Goal: Transaction & Acquisition: Purchase product/service

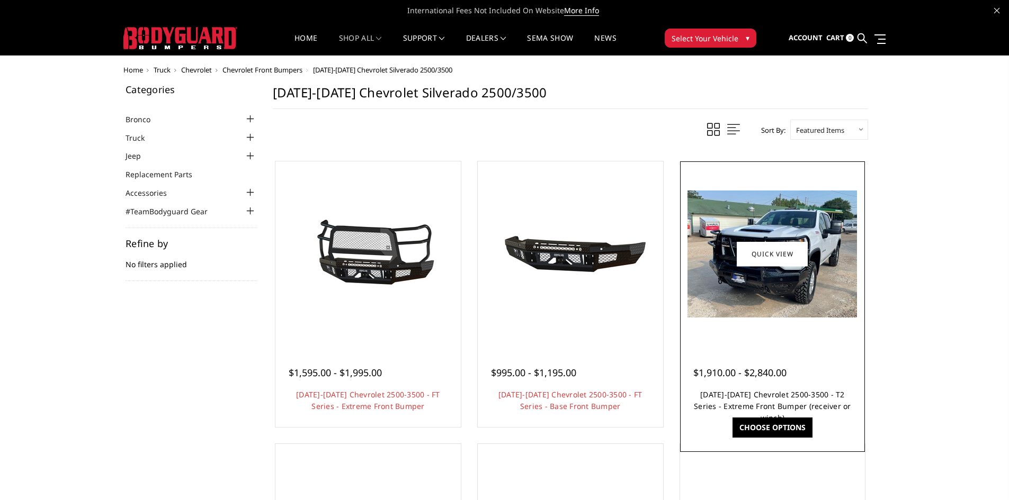
click at [744, 399] on link "2024-2025 Chevrolet 2500-3500 - T2 Series - Extreme Front Bumper (receiver or w…" at bounding box center [772, 406] width 157 height 33
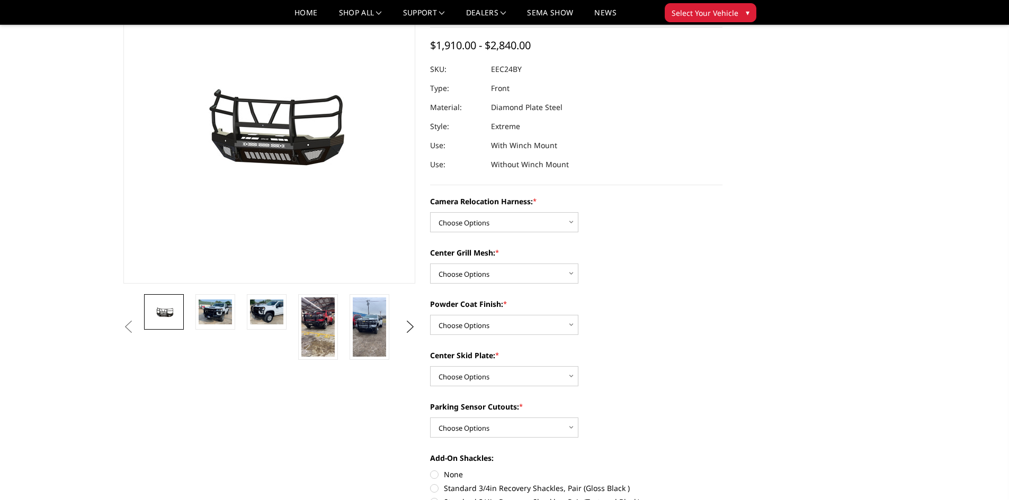
scroll to position [106, 0]
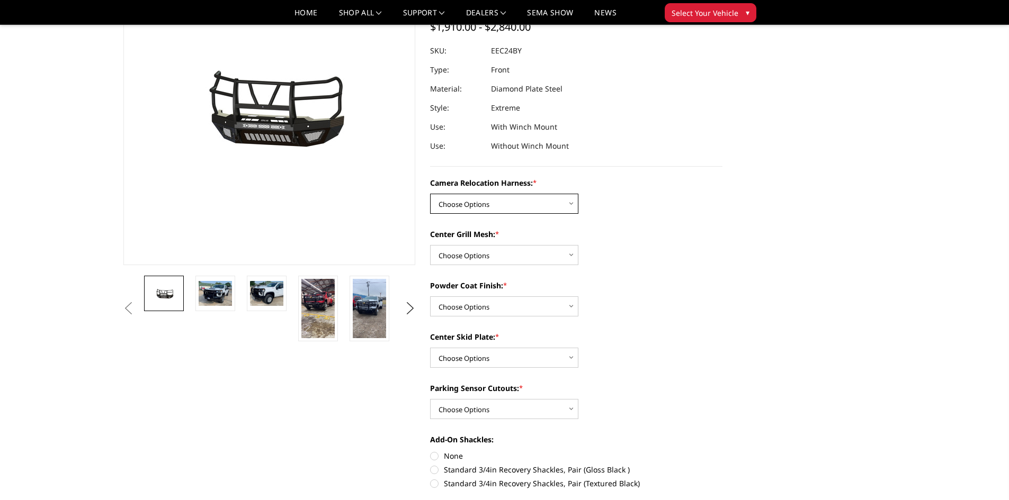
click at [562, 206] on select "Choose Options Without camera harness With camera harness" at bounding box center [504, 204] width 148 height 20
select select "3731"
click at [430, 194] on select "Choose Options Without camera harness With camera harness" at bounding box center [504, 204] width 148 height 20
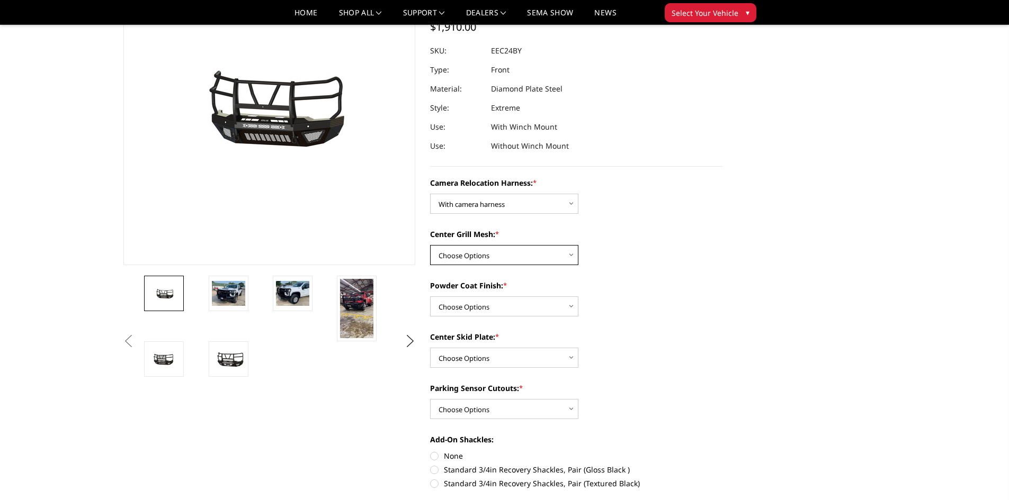
click at [553, 256] on select "Choose Options Without expanded metal With expanded metal" at bounding box center [504, 255] width 148 height 20
click at [430, 245] on select "Choose Options Without expanded metal With expanded metal" at bounding box center [504, 255] width 148 height 20
click at [553, 255] on select "Choose Options Without expanded metal With expanded metal" at bounding box center [504, 255] width 148 height 20
select select "3730"
click at [430, 245] on select "Choose Options Without expanded metal With expanded metal" at bounding box center [504, 255] width 148 height 20
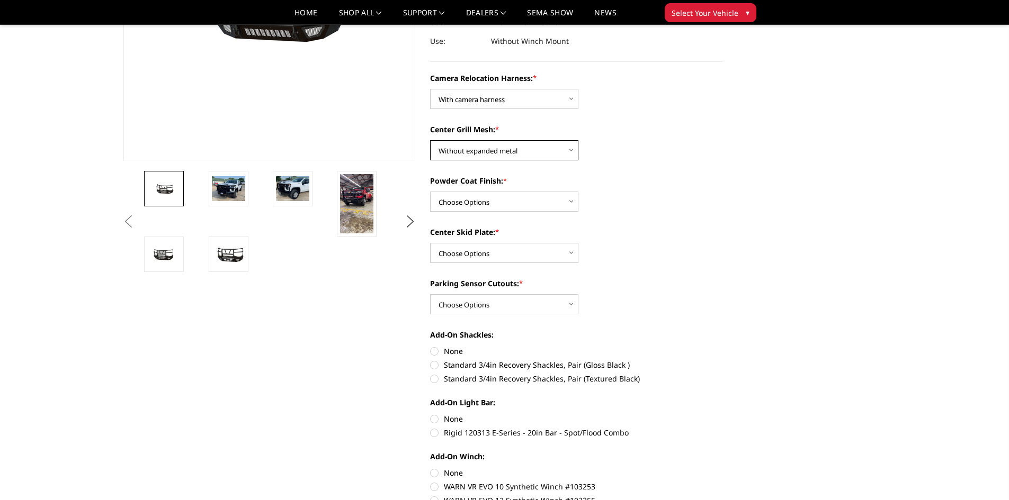
scroll to position [212, 0]
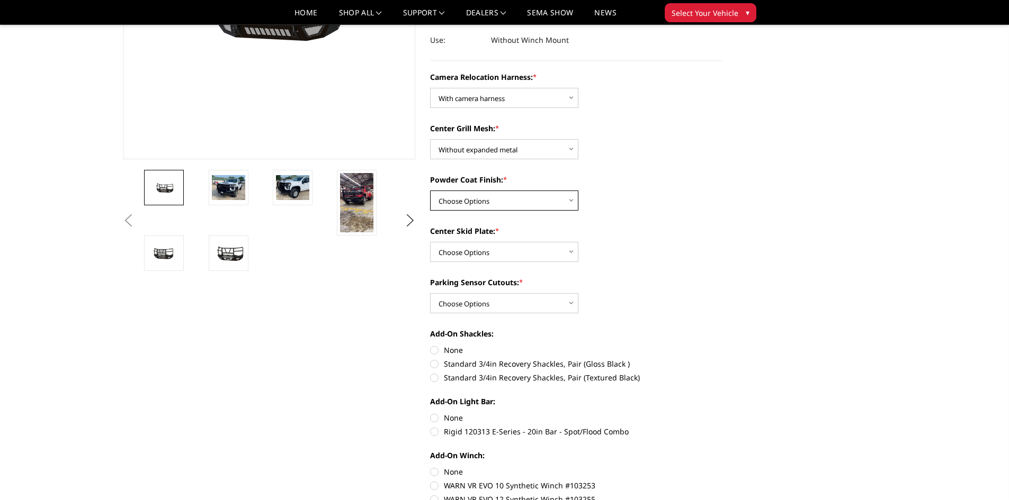
click at [564, 203] on select "Choose Options Textured Black Powder Coat Gloss Black Powder Coat Bare Metal" at bounding box center [504, 201] width 148 height 20
select select "3728"
click at [430, 191] on select "Choose Options Textured Black Powder Coat Gloss Black Powder Coat Bare Metal" at bounding box center [504, 201] width 148 height 20
click at [554, 254] on select "Choose Options Winch Mount Skid Plate Standard Skid Plate (included) 2" Receive…" at bounding box center [504, 252] width 148 height 20
select select "3725"
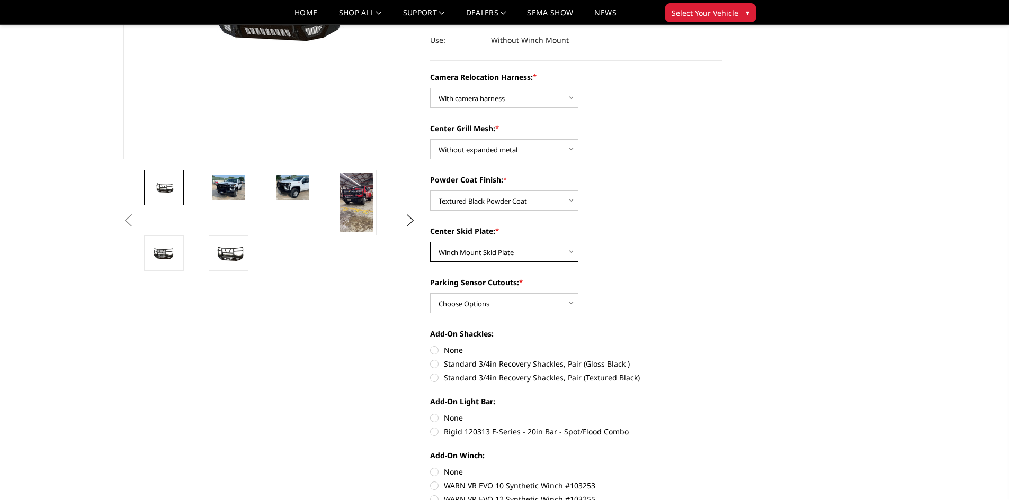
click at [430, 242] on select "Choose Options Winch Mount Skid Plate Standard Skid Plate (included) 2" Receive…" at bounding box center [504, 252] width 148 height 20
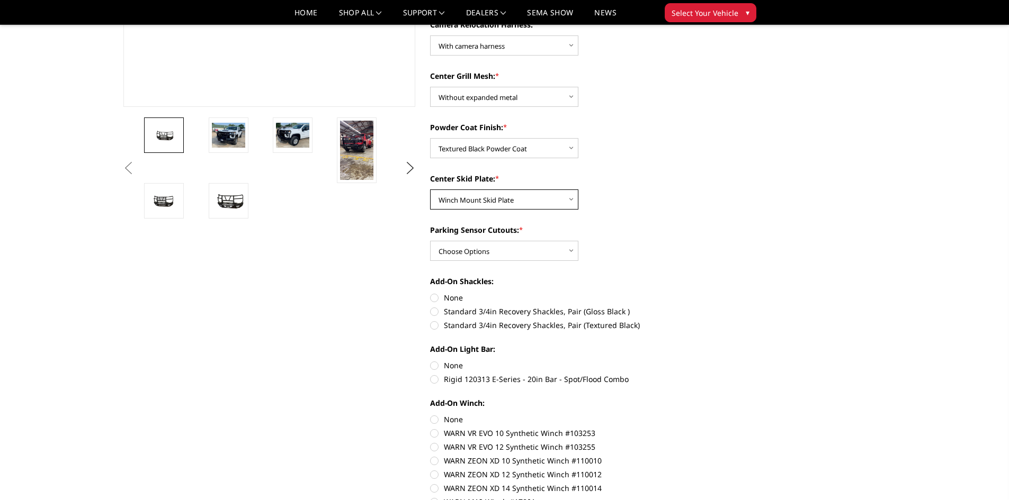
scroll to position [265, 0]
click at [552, 255] on select "Choose Options Yes - With Parking Sensor Cutouts" at bounding box center [504, 250] width 148 height 20
select select "3722"
click at [430, 240] on select "Choose Options Yes - With Parking Sensor Cutouts" at bounding box center [504, 250] width 148 height 20
click at [433, 327] on label "Standard 3/4in Recovery Shackles, Pair (Textured Black)" at bounding box center [576, 324] width 292 height 11
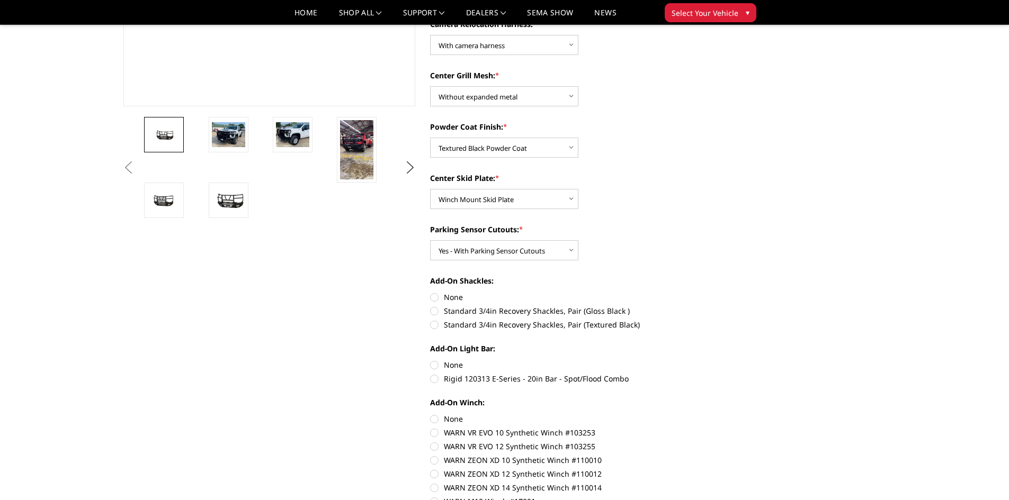
click at [722, 306] on input "Standard 3/4in Recovery Shackles, Pair (Textured Black)" at bounding box center [722, 306] width 1 height 1
radio input "true"
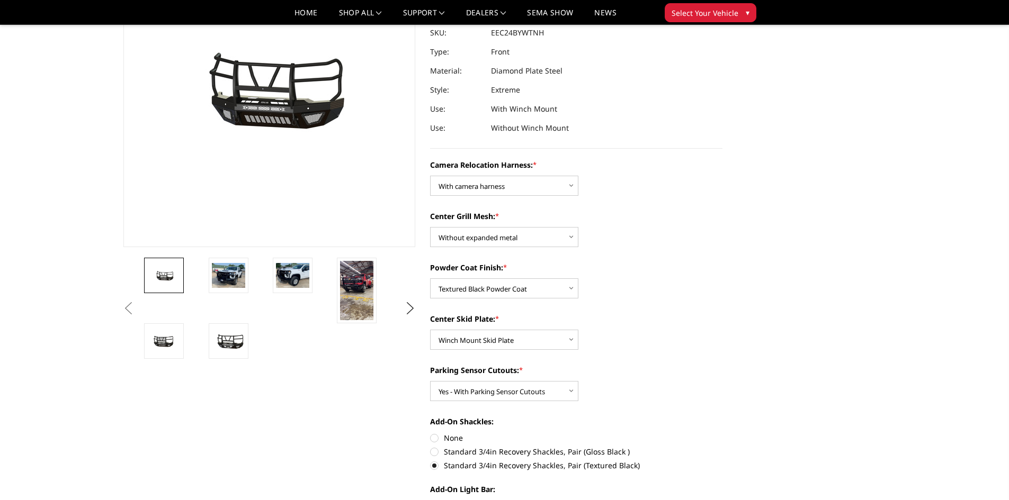
scroll to position [106, 0]
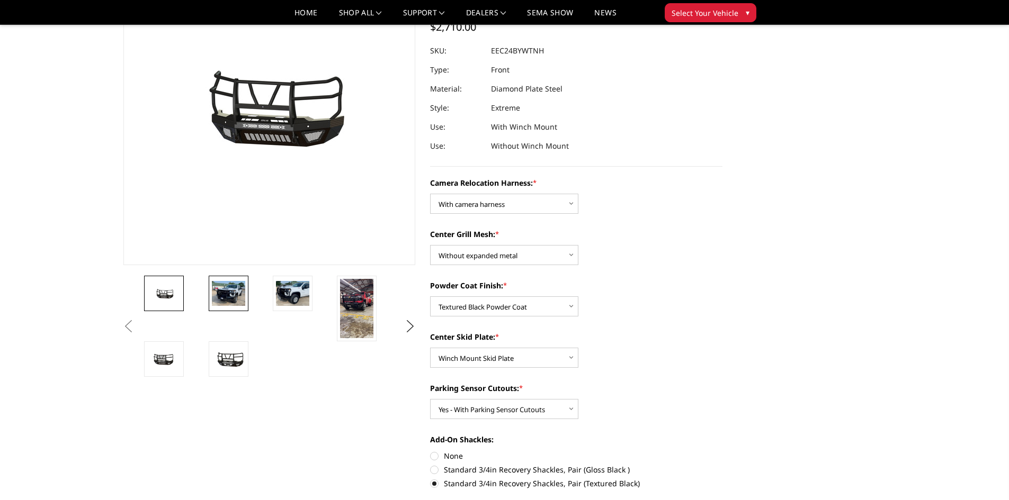
click at [221, 298] on img at bounding box center [228, 293] width 33 height 25
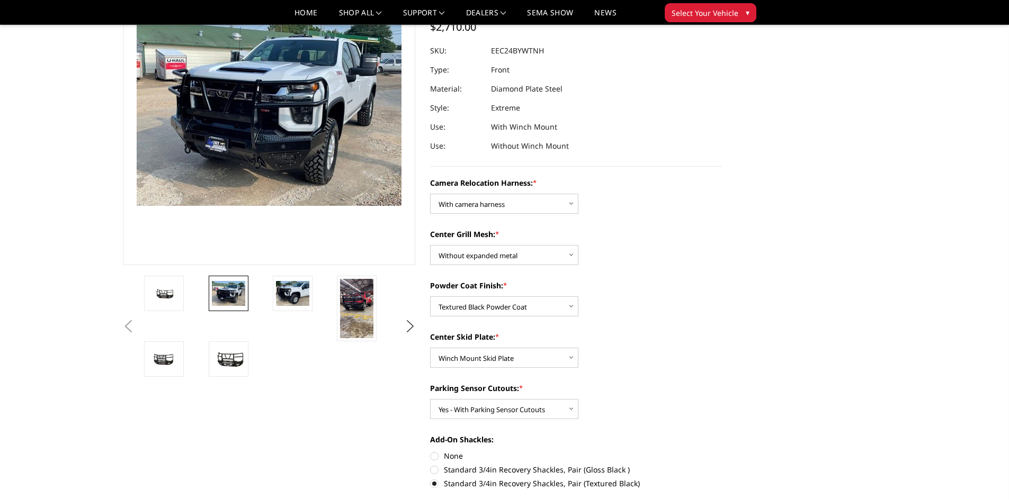
scroll to position [69, 0]
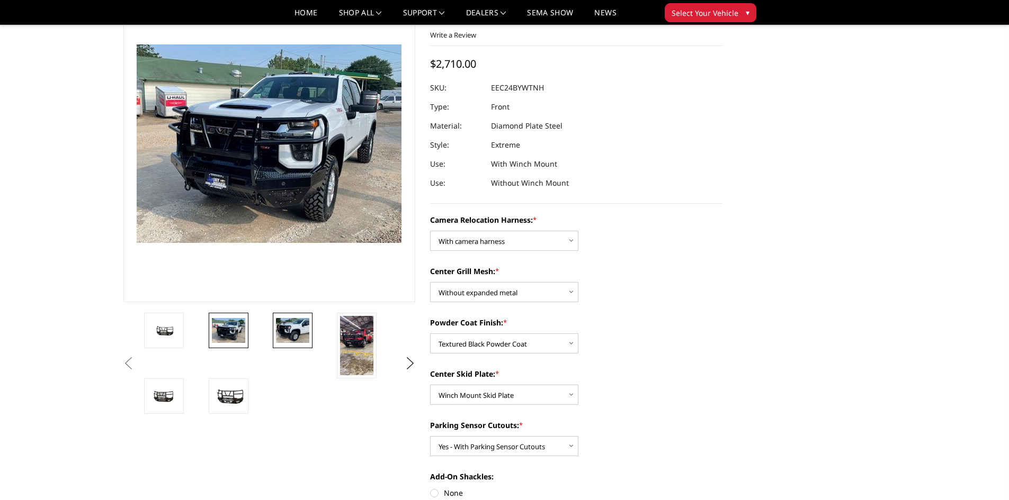
click at [304, 342] on img at bounding box center [292, 330] width 33 height 25
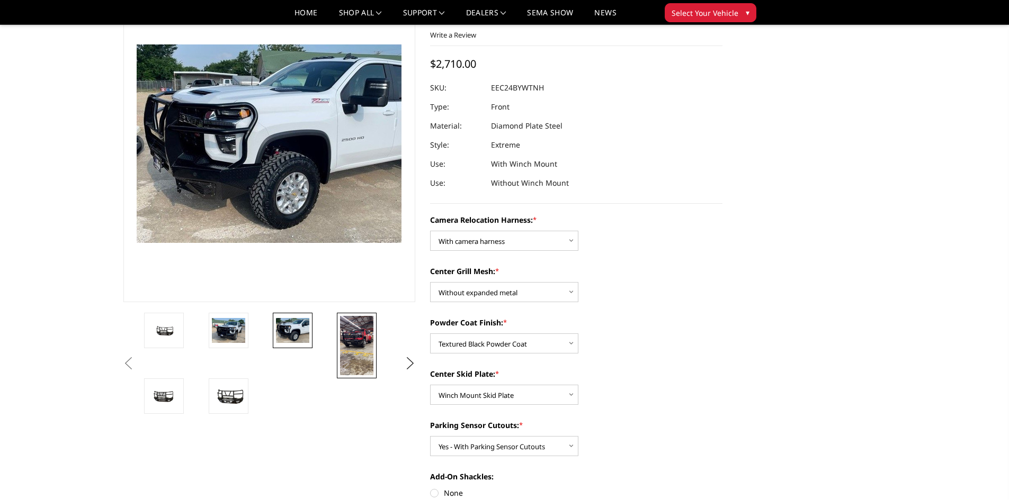
click at [356, 342] on img at bounding box center [356, 345] width 33 height 59
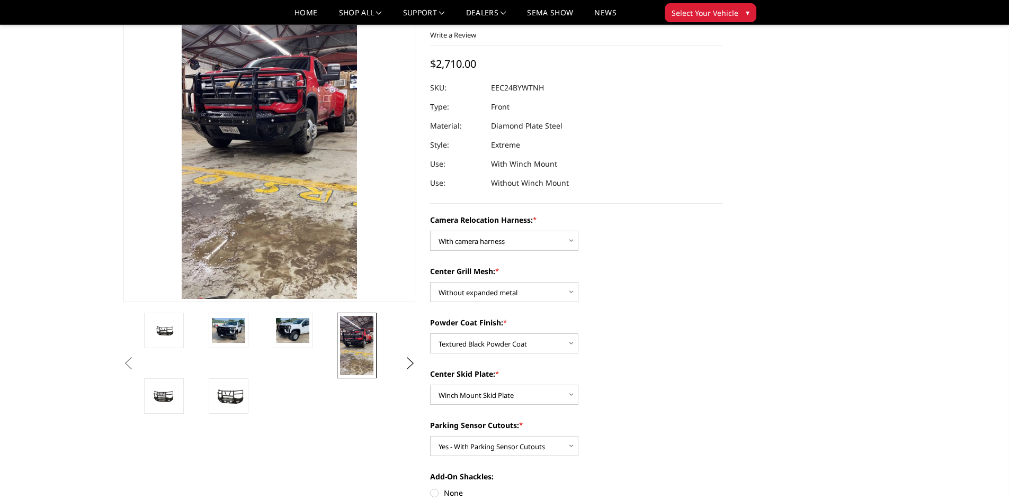
scroll to position [12, 0]
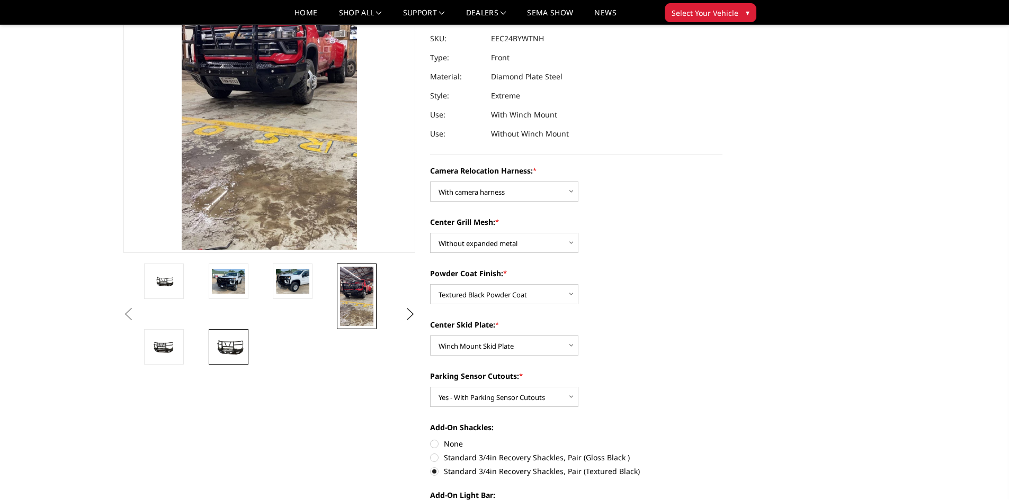
click at [229, 348] on img at bounding box center [228, 347] width 33 height 19
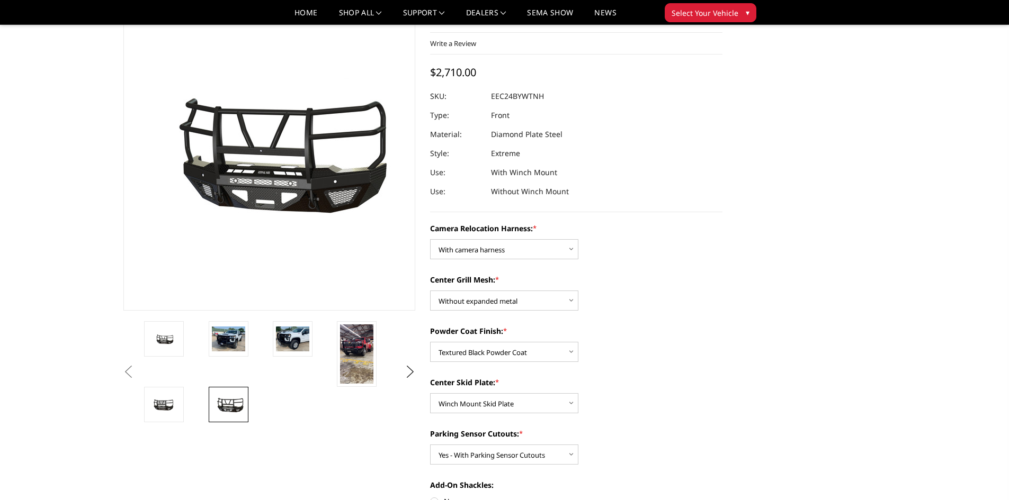
scroll to position [41, 0]
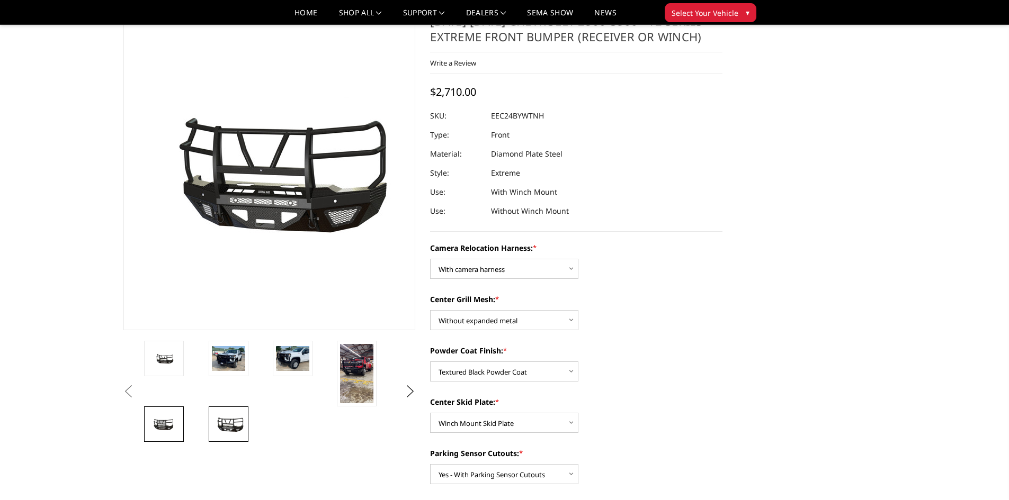
click at [163, 420] on img at bounding box center [163, 424] width 33 height 17
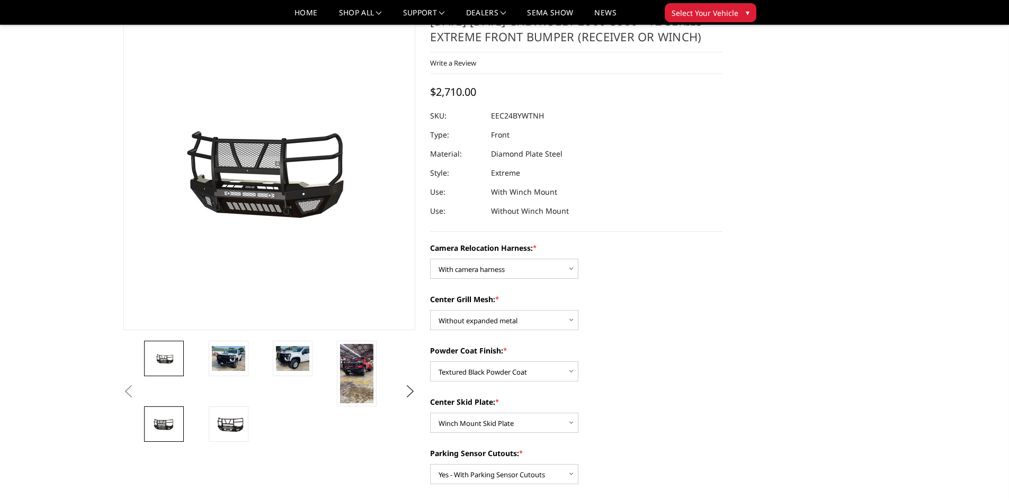
click at [165, 364] on img at bounding box center [163, 358] width 33 height 15
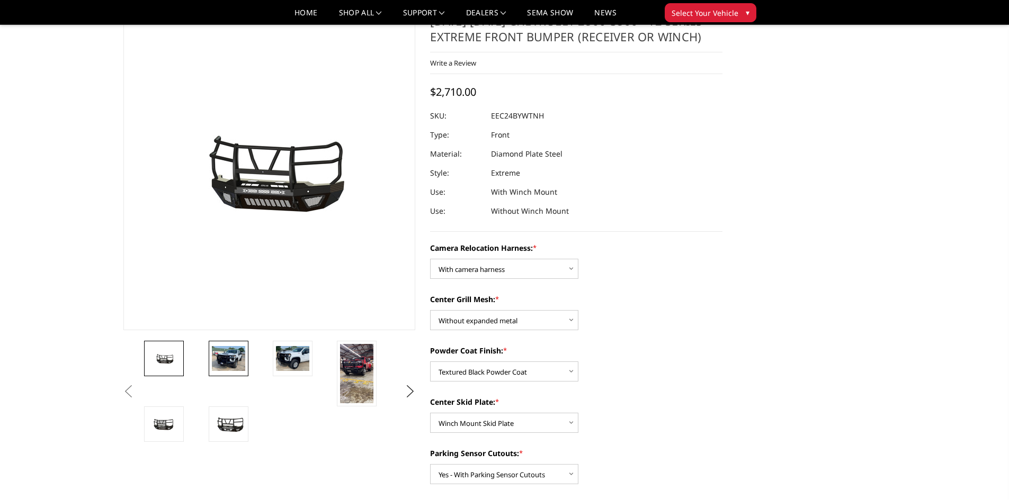
click at [213, 361] on img at bounding box center [228, 358] width 33 height 25
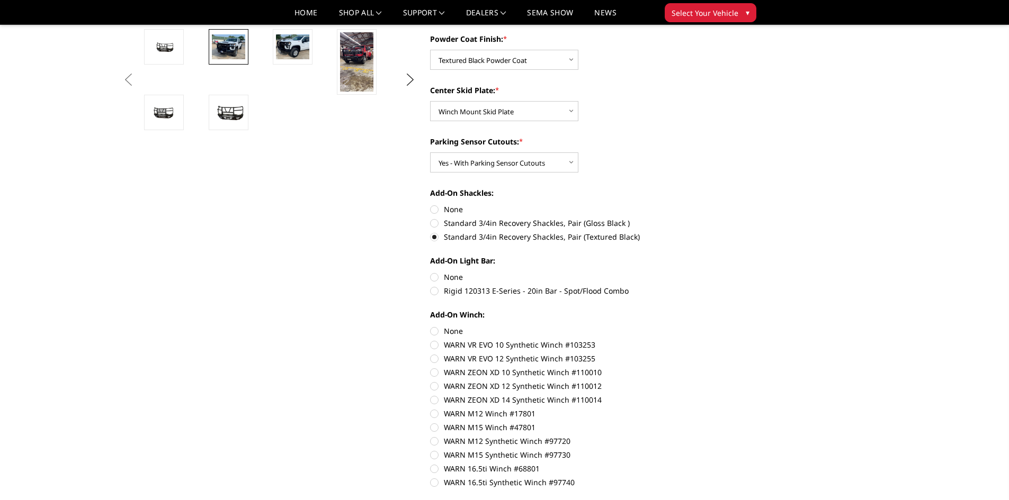
scroll to position [371, 0]
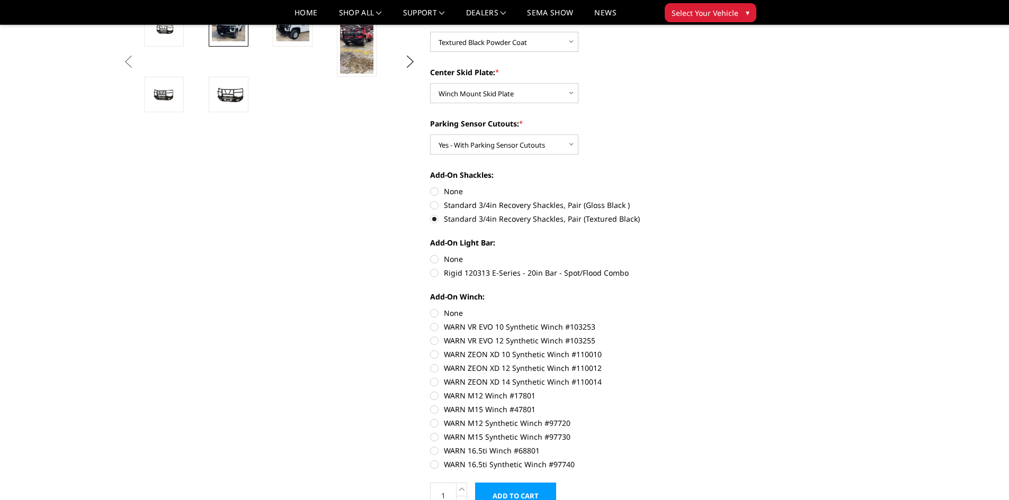
click at [433, 261] on label "None" at bounding box center [576, 259] width 292 height 11
click at [431, 254] on input "None" at bounding box center [430, 254] width 1 height 1
radio input "true"
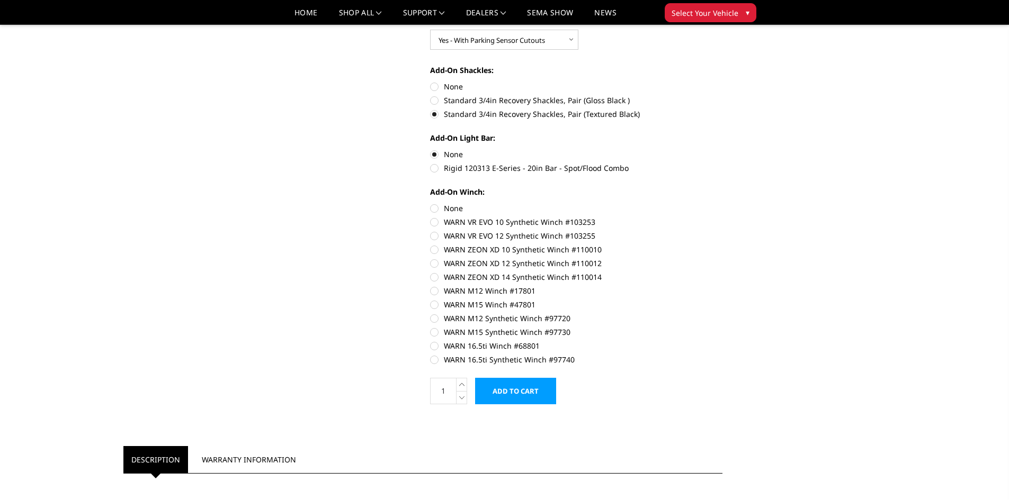
scroll to position [477, 0]
click at [433, 205] on label "None" at bounding box center [576, 207] width 292 height 11
click at [431, 202] on input "None" at bounding box center [430, 202] width 1 height 1
radio input "true"
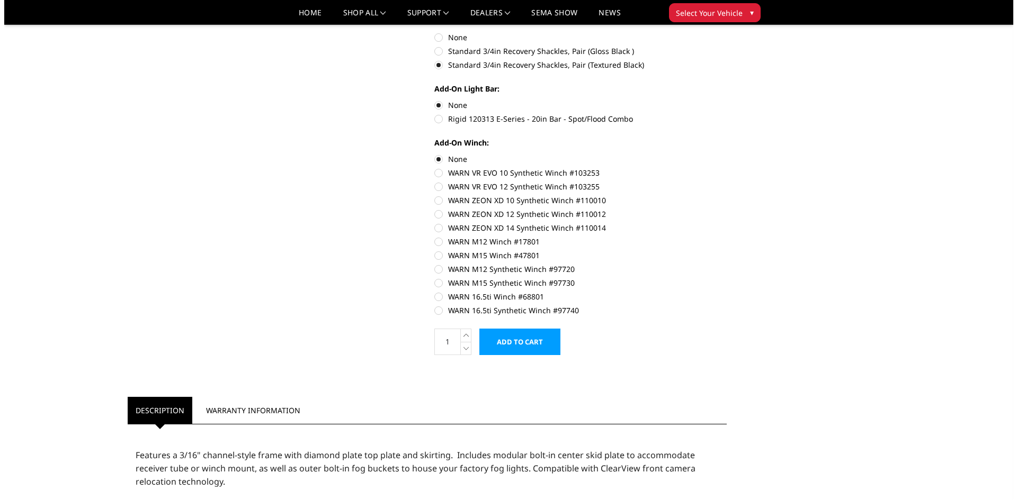
scroll to position [530, 0]
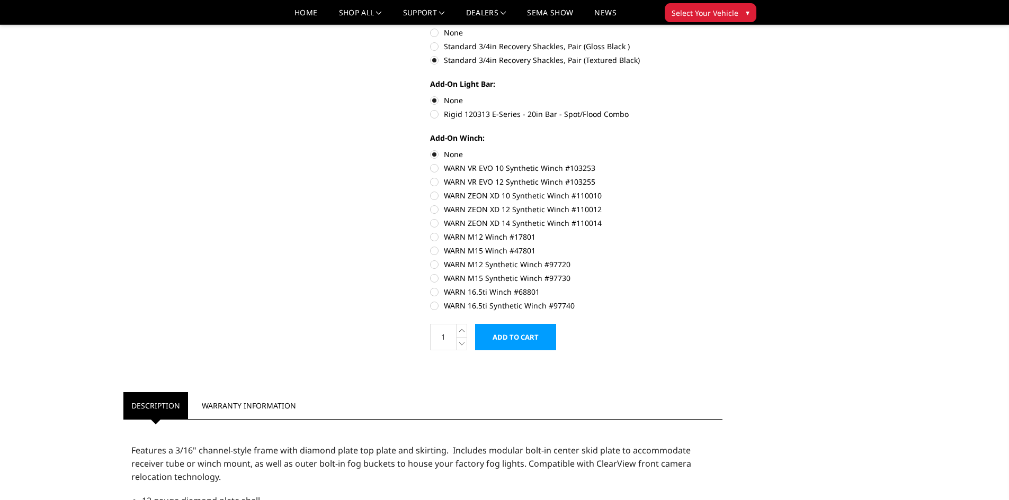
click at [503, 331] on input "Add to Cart" at bounding box center [515, 337] width 81 height 26
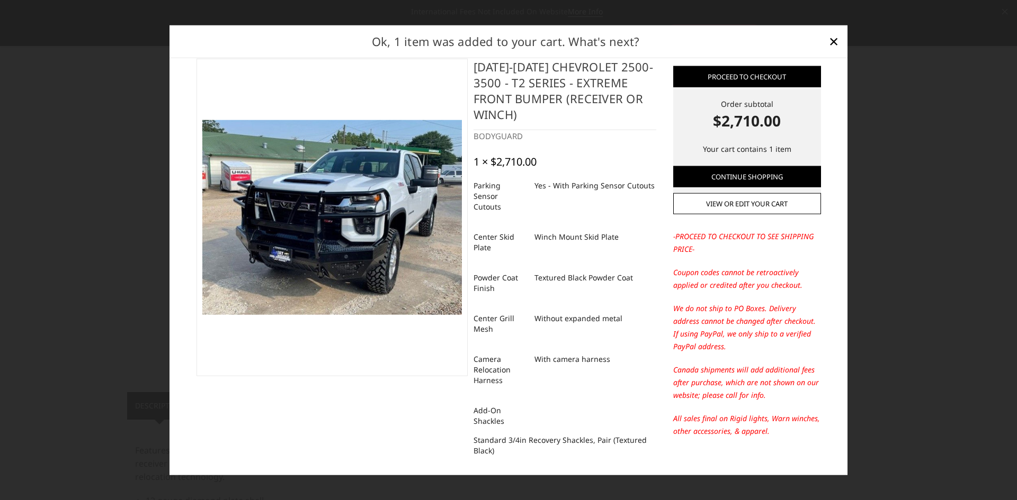
scroll to position [0, 0]
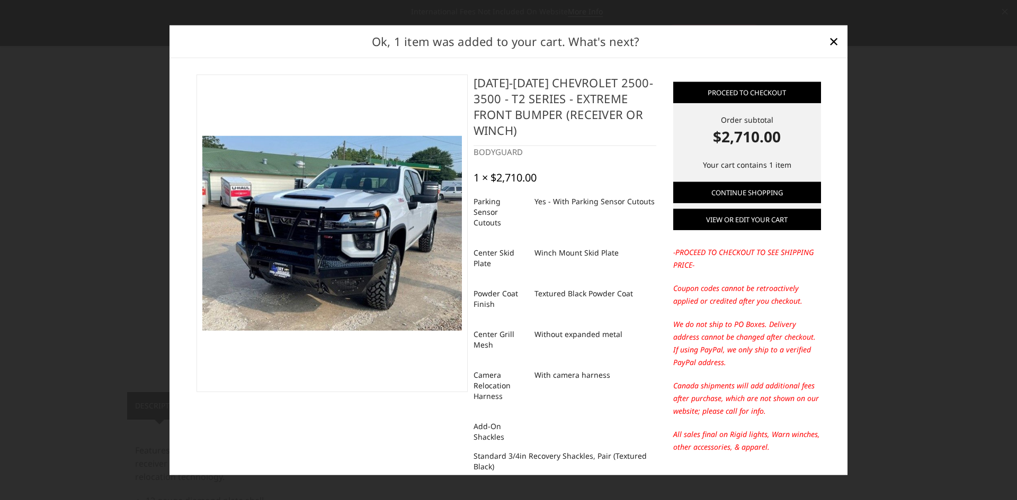
click at [734, 216] on link "View or edit your cart" at bounding box center [747, 219] width 148 height 21
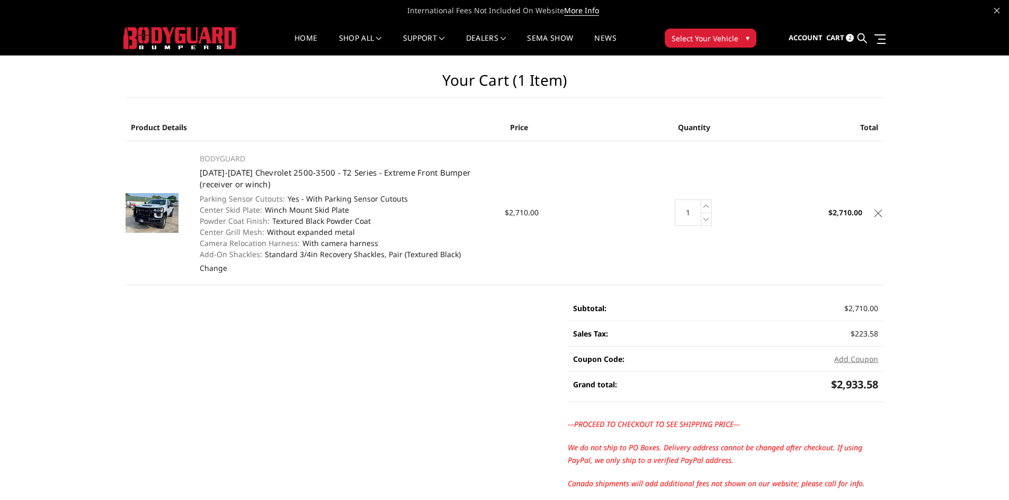
click at [524, 275] on td "Price $2,710.00" at bounding box center [568, 213] width 127 height 144
drag, startPoint x: 122, startPoint y: 465, endPoint x: 151, endPoint y: 422, distance: 51.8
click at [131, 461] on main "Your Cart (1 item) Product Details Price Quantity Total BODYGUARD 2024-2025 Che…" at bounding box center [505, 300] width 774 height 489
drag, startPoint x: 109, startPoint y: 69, endPoint x: 982, endPoint y: 485, distance: 967.1
click at [982, 490] on div "Your Cart (1 item) Product Details Price Quantity Total BODYGUARD 2024-2025 Che…" at bounding box center [504, 300] width 1009 height 489
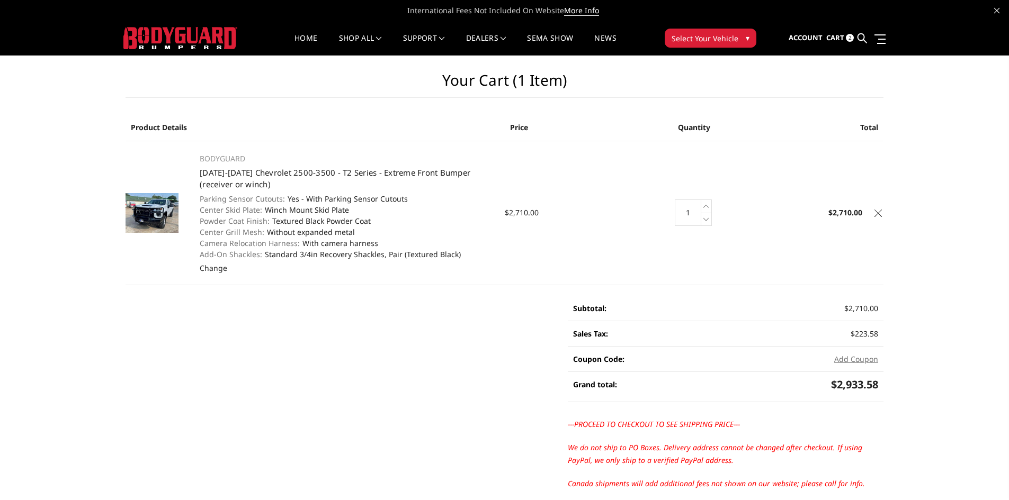
drag, startPoint x: 880, startPoint y: 85, endPoint x: 205, endPoint y: 282, distance: 702.8
click at [213, 293] on main "Your Cart (1 item) Product Details Price Quantity Total BODYGUARD 2024-2025 Che…" at bounding box center [505, 300] width 774 height 489
click at [850, 39] on span "2" at bounding box center [850, 38] width 8 height 8
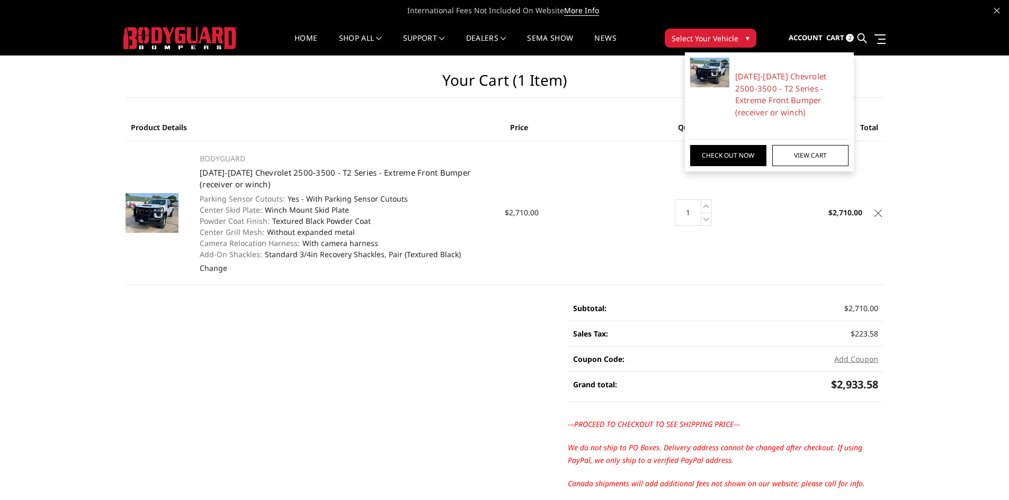
click at [532, 222] on td "Price $2,710.00" at bounding box center [568, 213] width 127 height 144
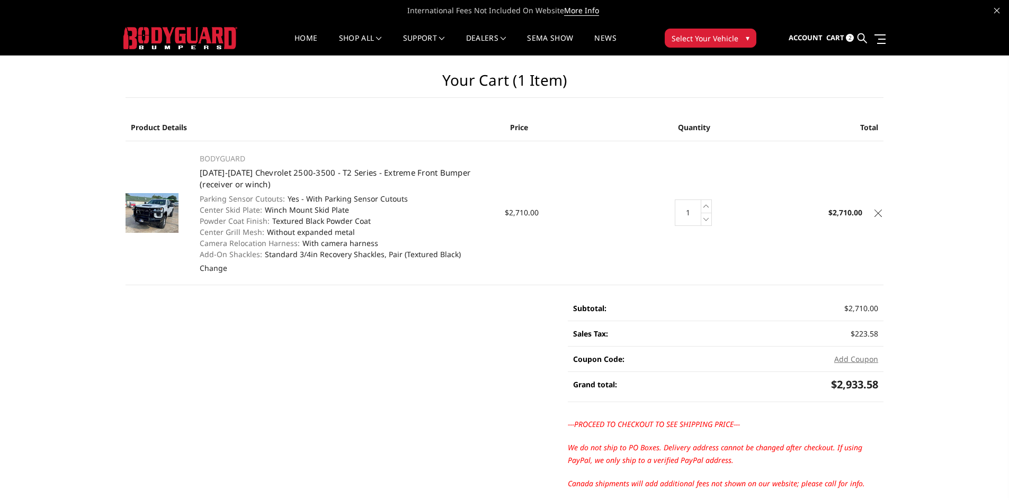
click at [412, 219] on dd "Textured Black Powder Coat" at bounding box center [346, 221] width 293 height 11
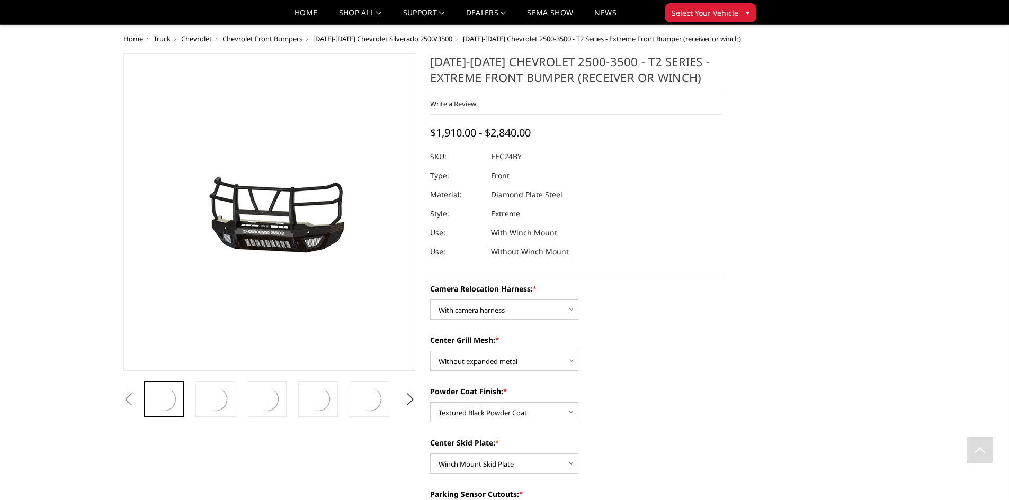
select select "3731"
select select "3730"
select select "3728"
select select "3725"
select select "3722"
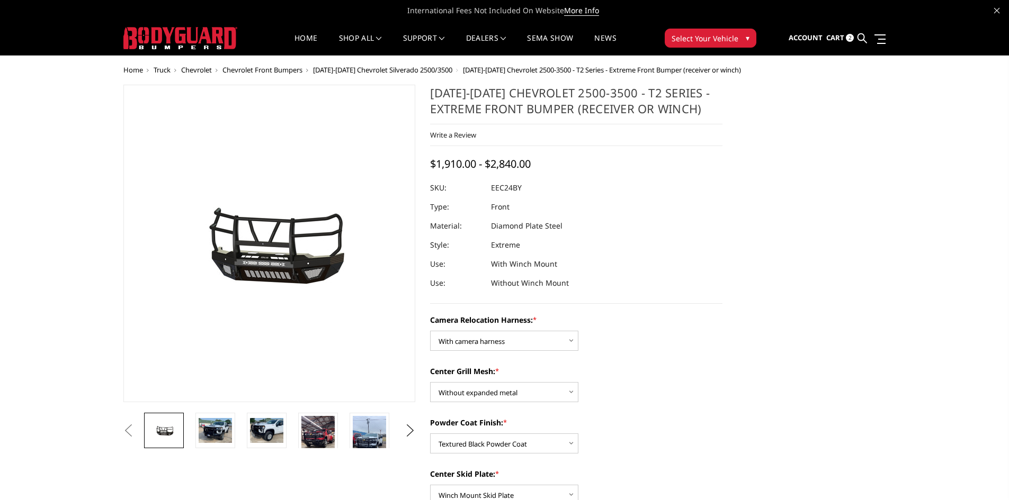
drag, startPoint x: 766, startPoint y: 66, endPoint x: 733, endPoint y: 74, distance: 33.4
drag, startPoint x: 734, startPoint y: 68, endPoint x: 526, endPoint y: 413, distance: 402.4
click at [834, 34] on span "Cart" at bounding box center [835, 38] width 18 height 10
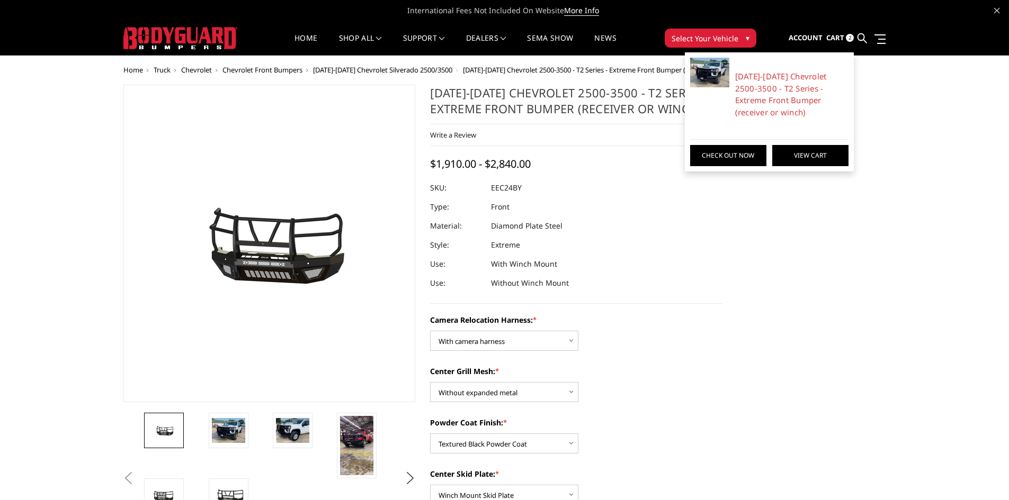
click at [800, 155] on link "View Cart" at bounding box center [810, 155] width 76 height 21
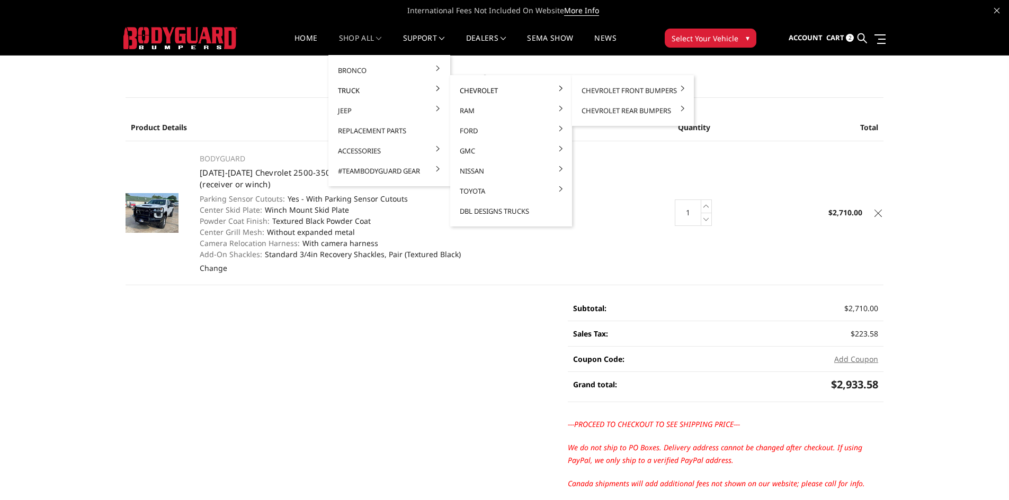
click at [482, 91] on link "Chevrolet" at bounding box center [510, 90] width 113 height 20
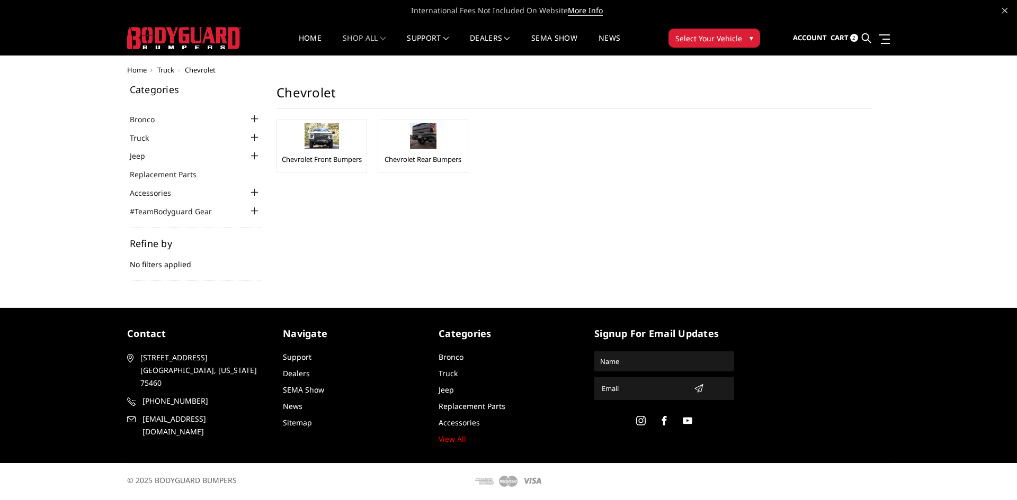
click at [628, 91] on h1 "Chevrolet" at bounding box center [573, 97] width 595 height 24
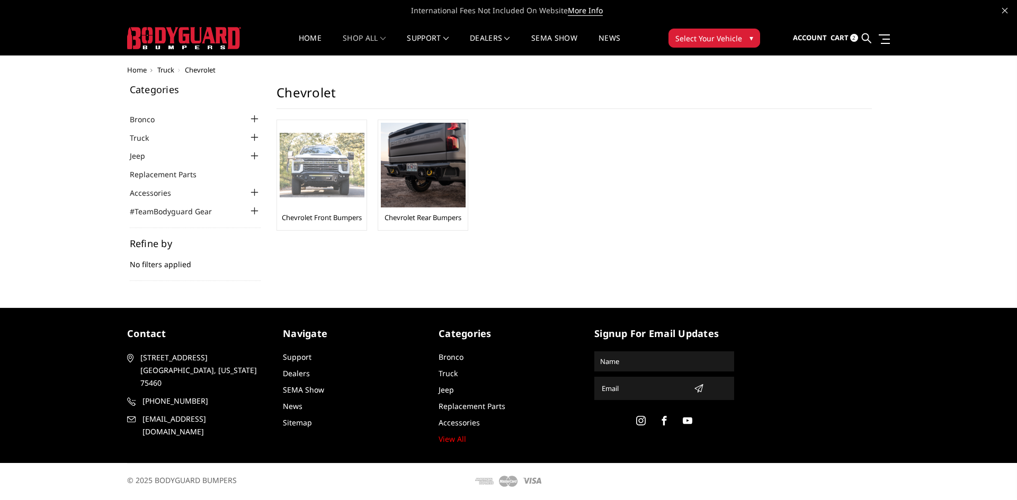
click at [336, 209] on div "Chevrolet Front Bumpers" at bounding box center [322, 175] width 84 height 105
click at [315, 219] on link "Chevrolet Front Bumpers" at bounding box center [322, 218] width 80 height 10
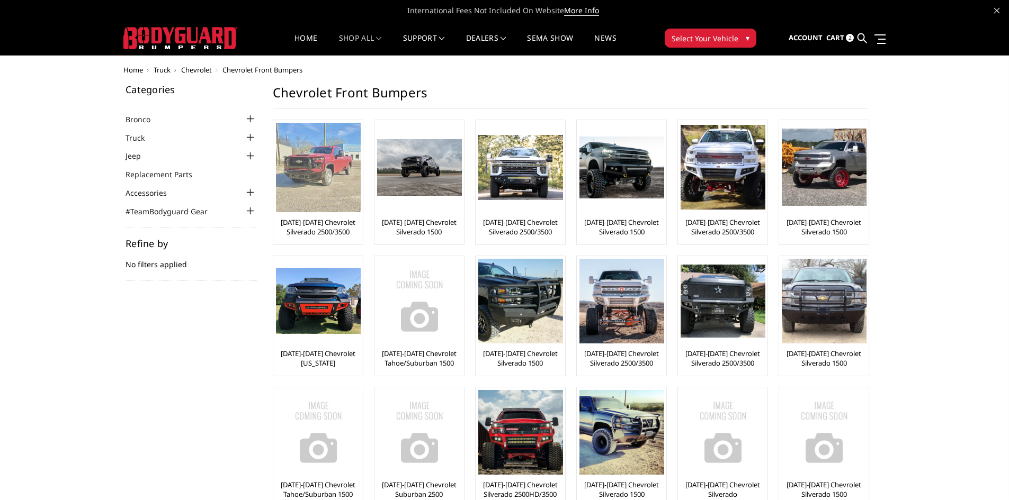
click at [308, 225] on link "[DATE]-[DATE] Chevrolet Silverado 2500/3500" at bounding box center [318, 227] width 84 height 19
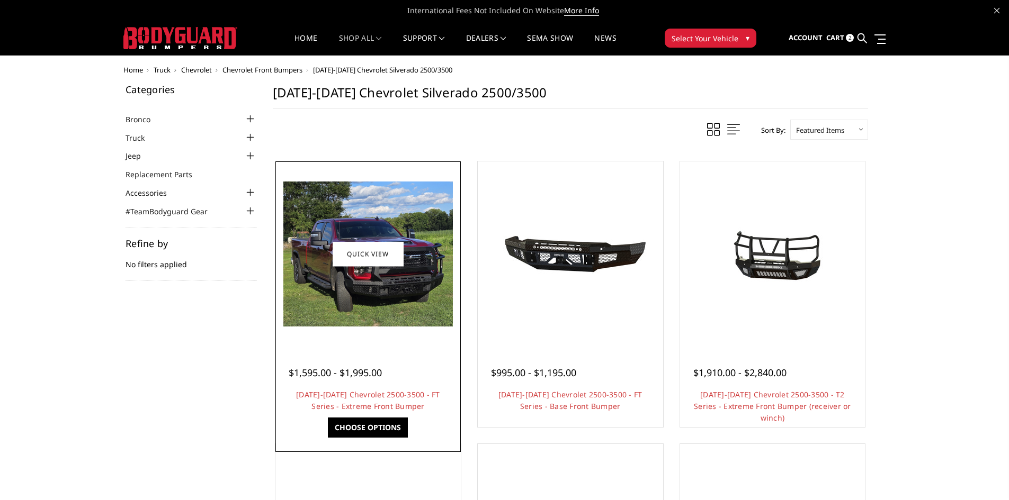
click at [371, 431] on link "Choose Options" at bounding box center [368, 428] width 80 height 20
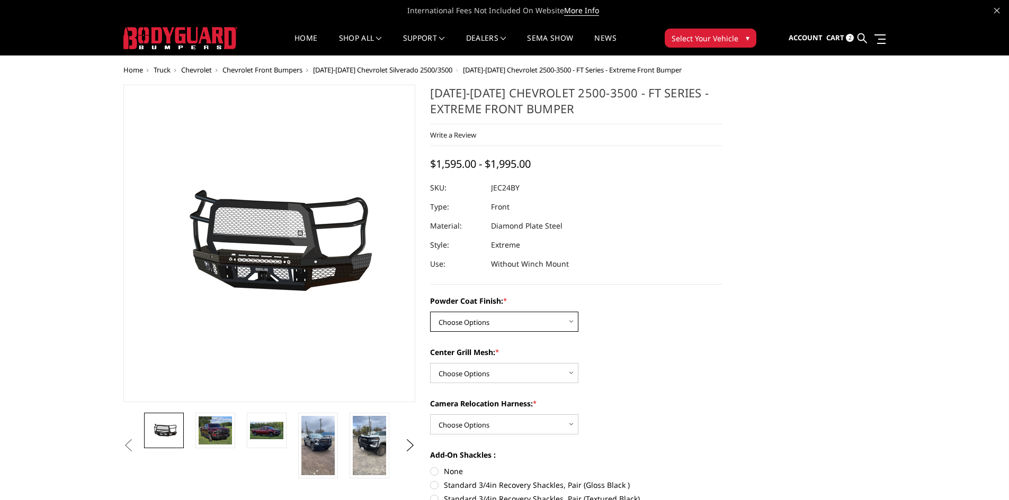
click at [552, 324] on select "Choose Options Bare Metal Gloss Black Powder Coat Textured Black Powder Coat" at bounding box center [504, 322] width 148 height 20
select select "3278"
click at [430, 312] on select "Choose Options Bare Metal Gloss Black Powder Coat Textured Black Powder Coat" at bounding box center [504, 322] width 148 height 20
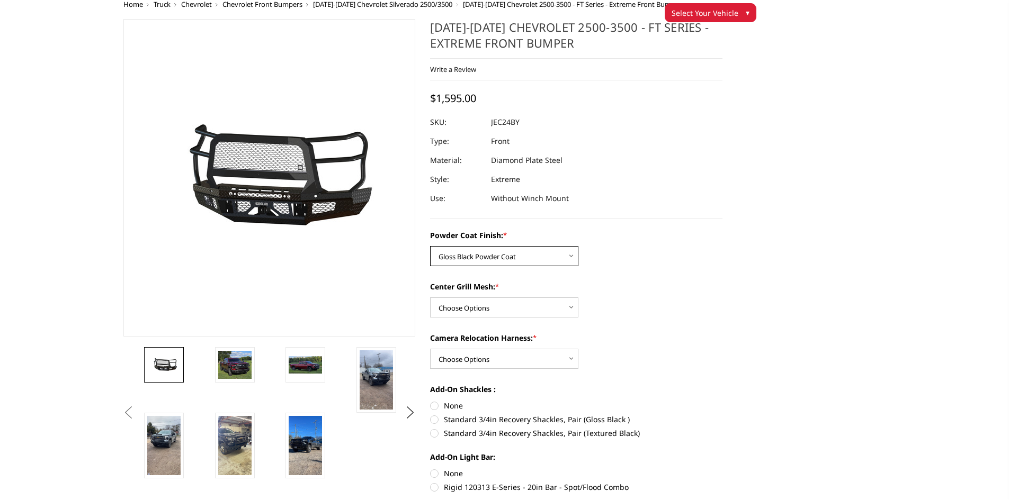
scroll to position [53, 0]
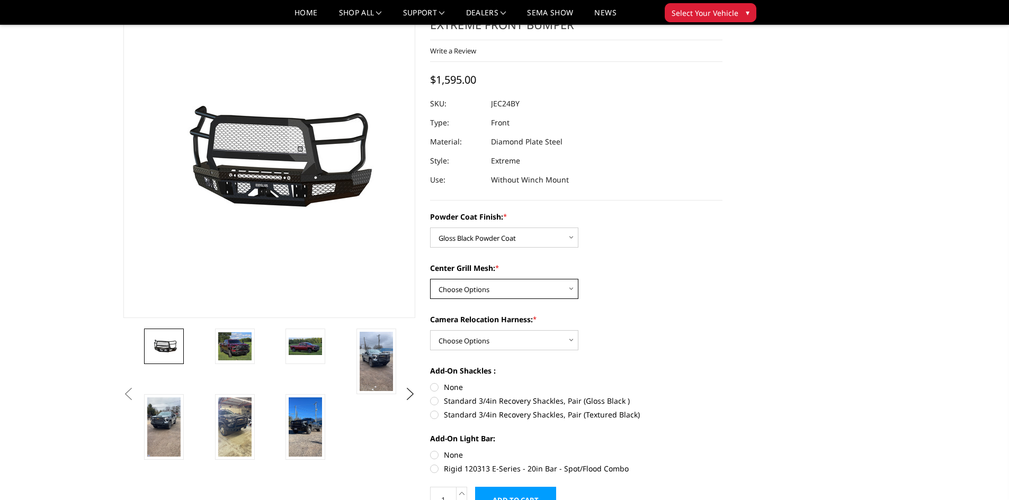
click at [550, 289] on select "Choose Options WITH Expanded Metal in Center Grill WITHOUT Expanded Metal in Ce…" at bounding box center [504, 289] width 148 height 20
select select "3281"
click at [430, 279] on select "Choose Options WITH Expanded Metal in Center Grill WITHOUT Expanded Metal in Ce…" at bounding box center [504, 289] width 148 height 20
click at [555, 343] on select "Choose Options WITH Camera Relocation Harness WITHOUT Camera Relocation Harness" at bounding box center [504, 340] width 148 height 20
select select "3282"
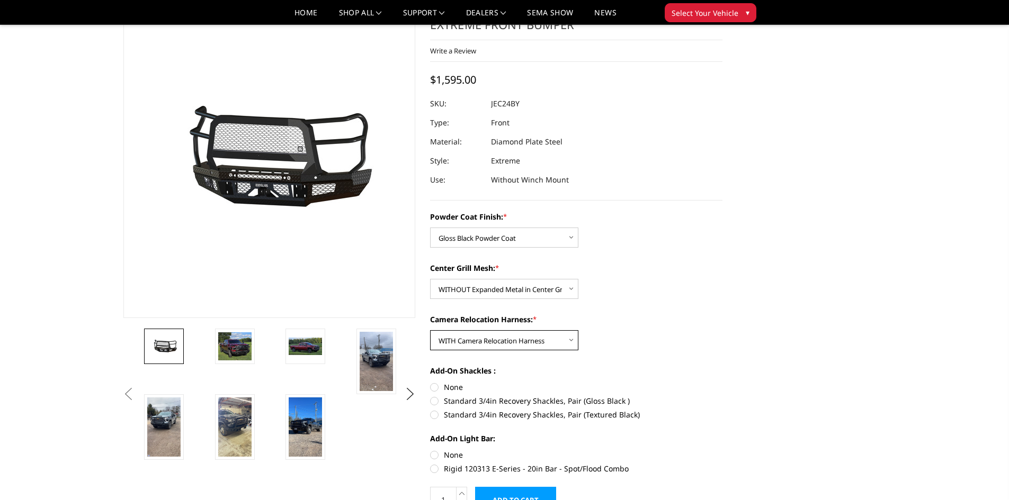
click at [430, 330] on select "Choose Options WITH Camera Relocation Harness WITHOUT Camera Relocation Harness" at bounding box center [504, 340] width 148 height 20
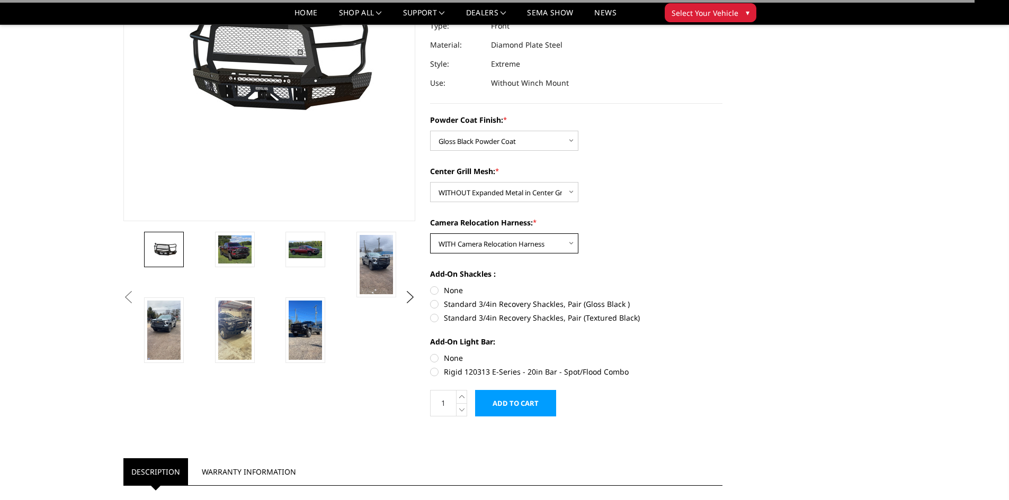
scroll to position [159, 0]
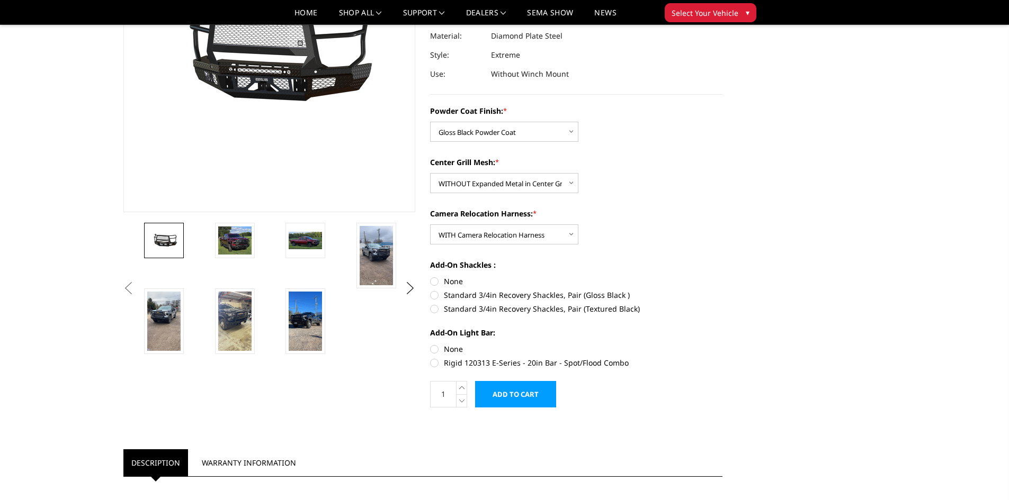
click at [436, 296] on label "Standard 3/4in Recovery Shackles, Pair (Gloss Black )" at bounding box center [576, 295] width 292 height 11
click at [722, 276] on input "Standard 3/4in Recovery Shackles, Pair (Gloss Black )" at bounding box center [722, 276] width 1 height 1
radio input "true"
click at [434, 349] on label "None" at bounding box center [576, 349] width 292 height 11
click at [431, 344] on input "None" at bounding box center [430, 344] width 1 height 1
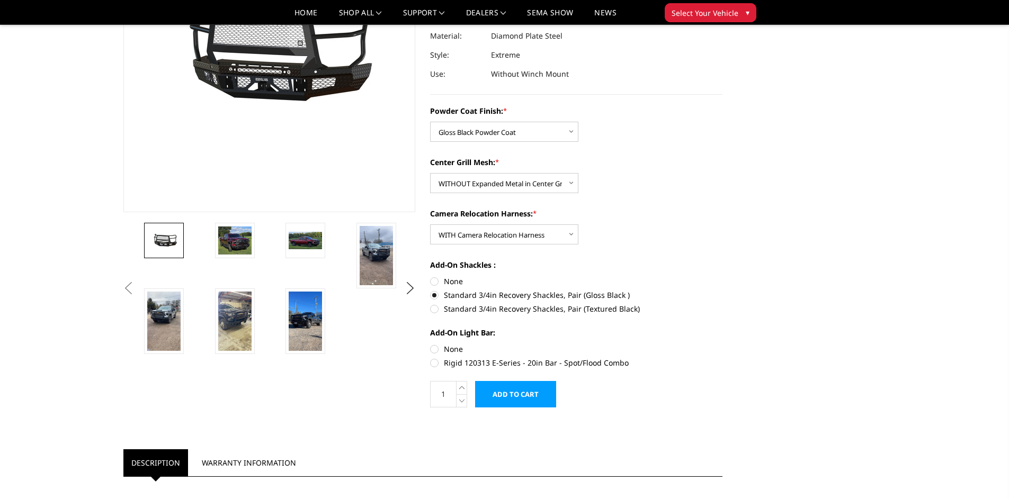
radio input "true"
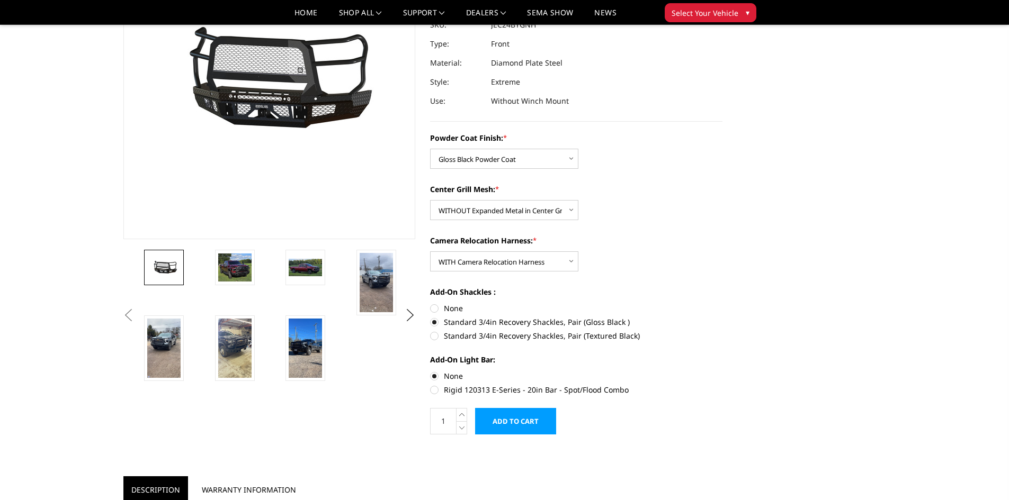
scroll to position [106, 0]
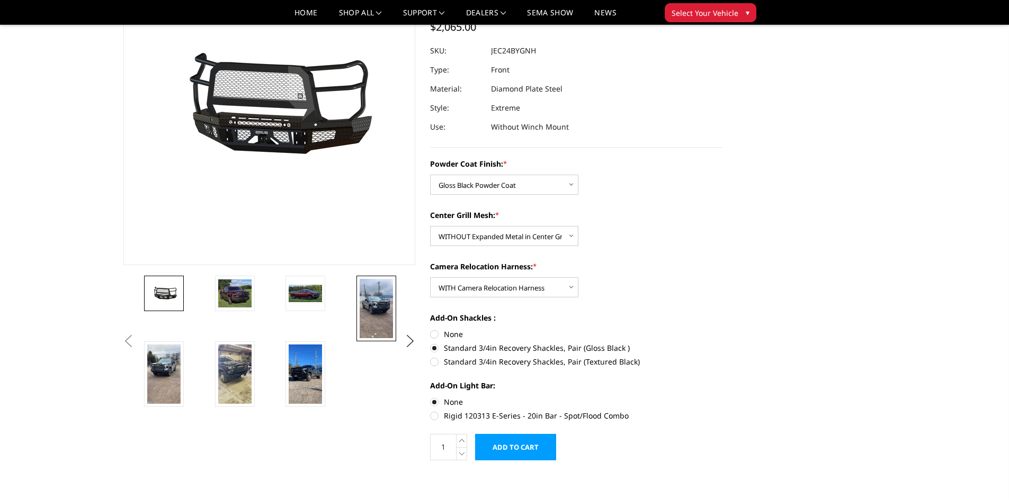
click at [374, 303] on img at bounding box center [376, 308] width 33 height 59
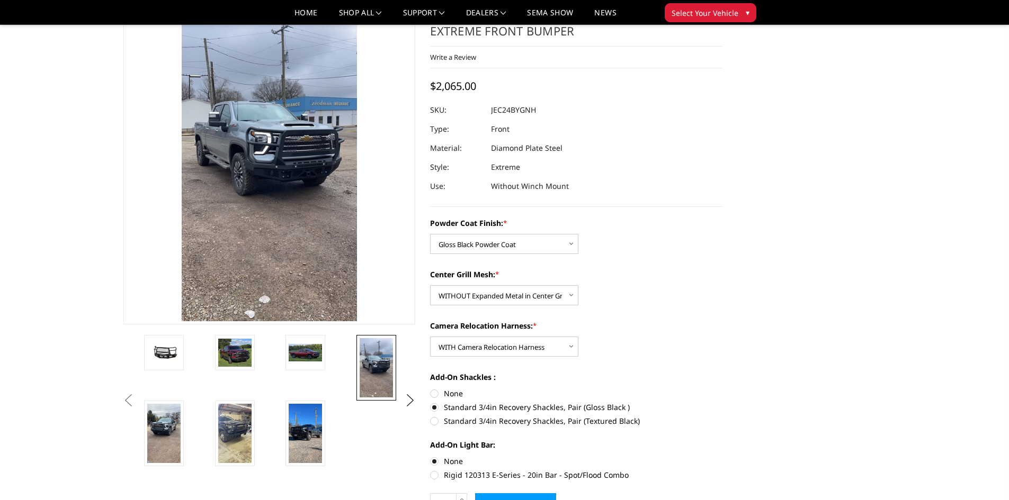
scroll to position [65, 0]
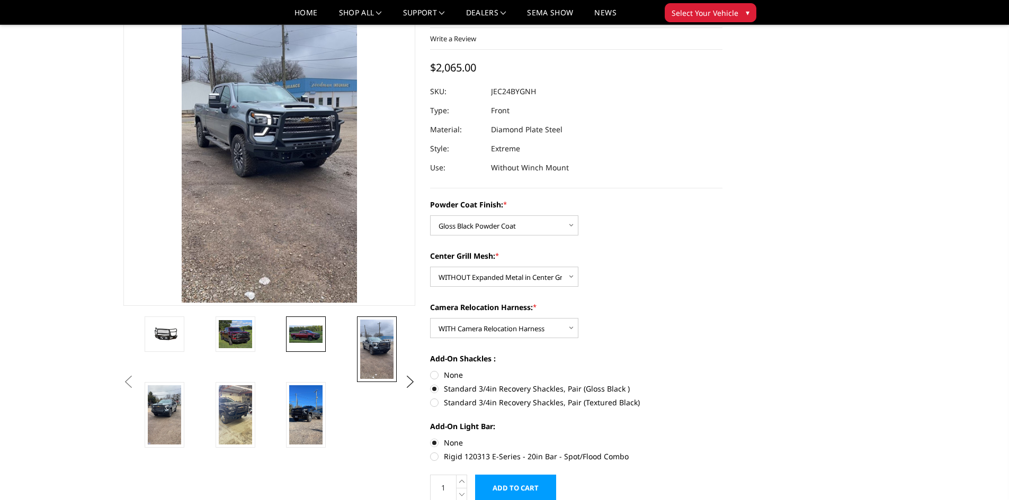
click at [305, 333] on img at bounding box center [305, 335] width 33 height 18
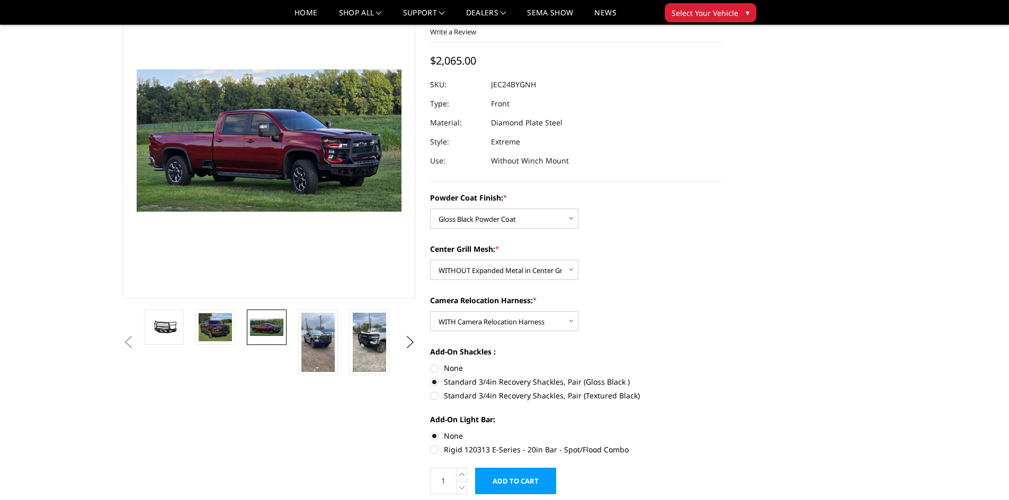
scroll to position [44, 0]
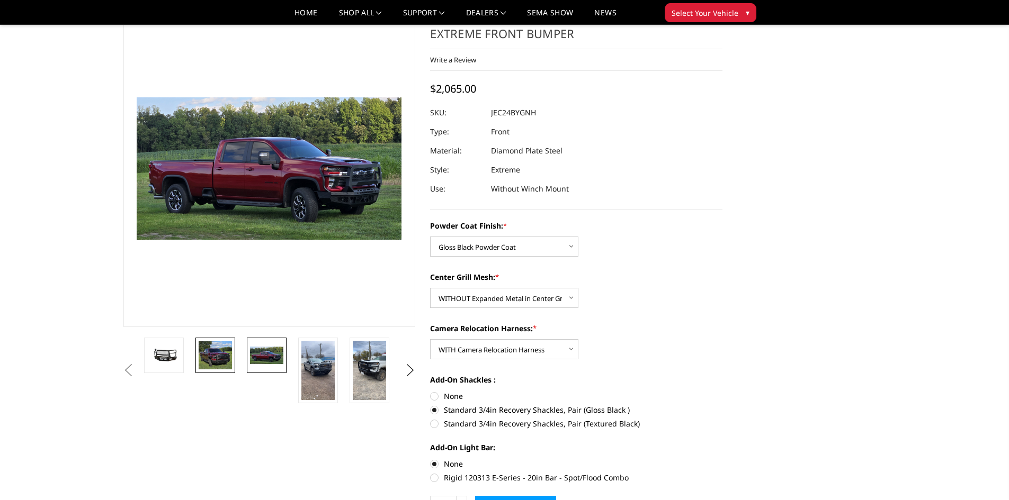
click at [215, 347] on img at bounding box center [215, 356] width 33 height 29
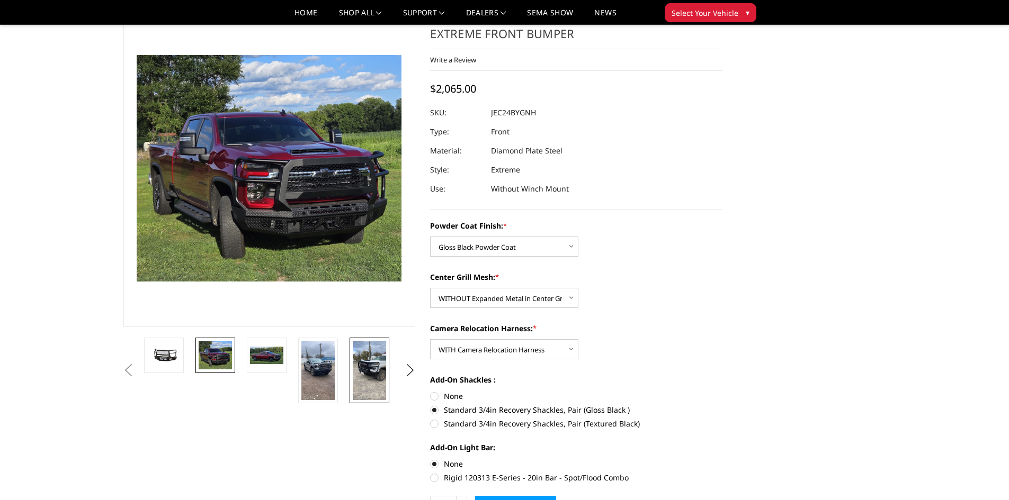
click at [379, 370] on img at bounding box center [369, 370] width 33 height 59
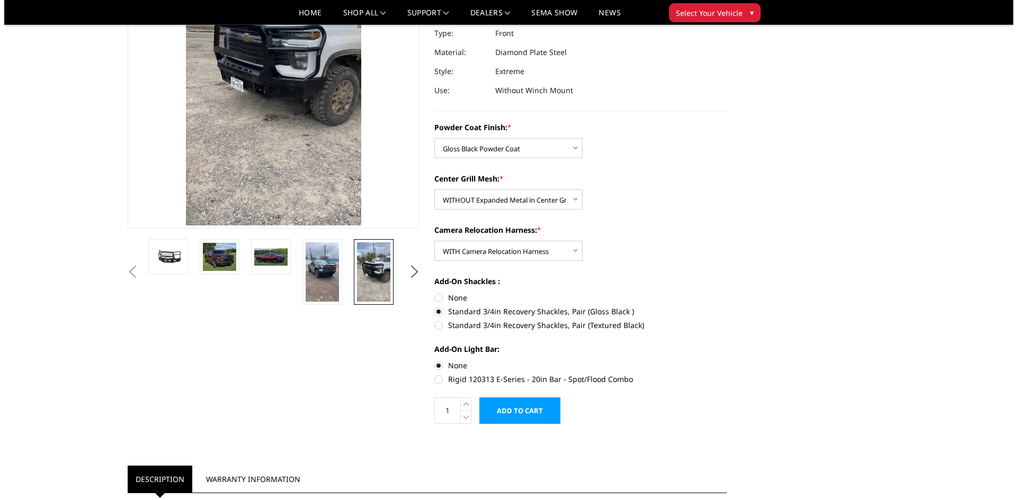
scroll to position [159, 0]
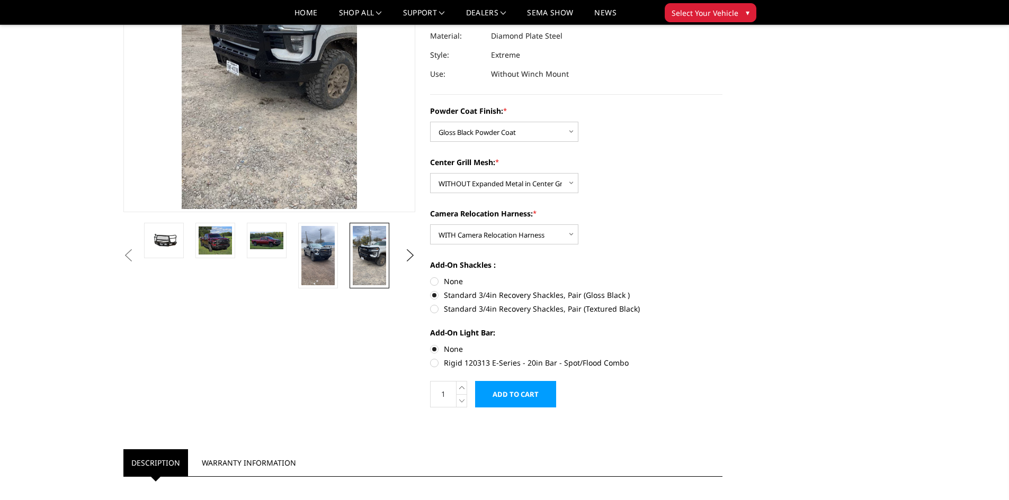
click at [518, 393] on input "Add to Cart" at bounding box center [515, 394] width 81 height 26
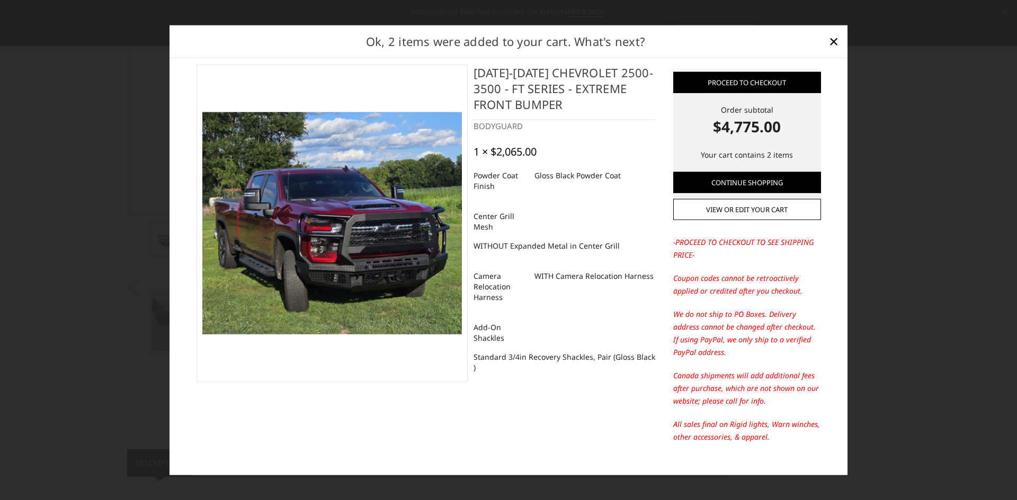
scroll to position [0, 0]
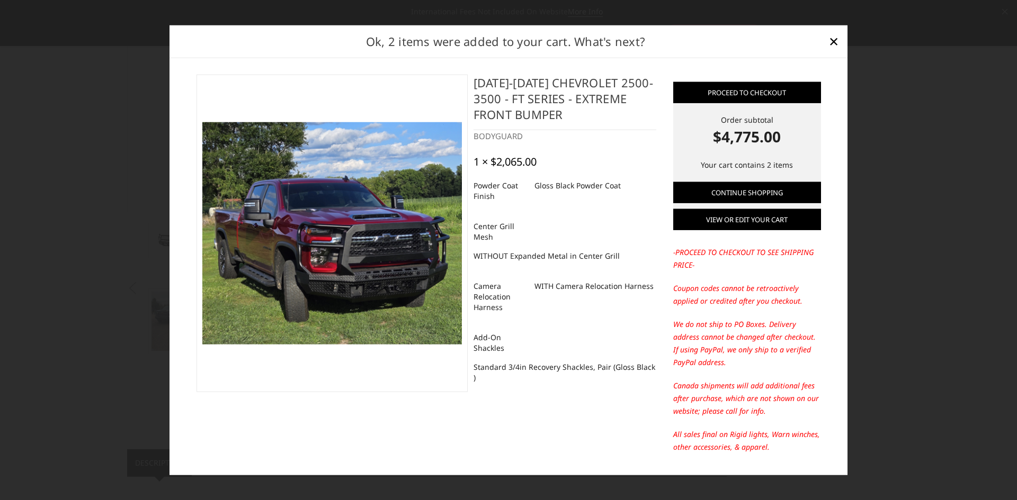
click at [739, 222] on link "View or edit your cart" at bounding box center [747, 219] width 148 height 21
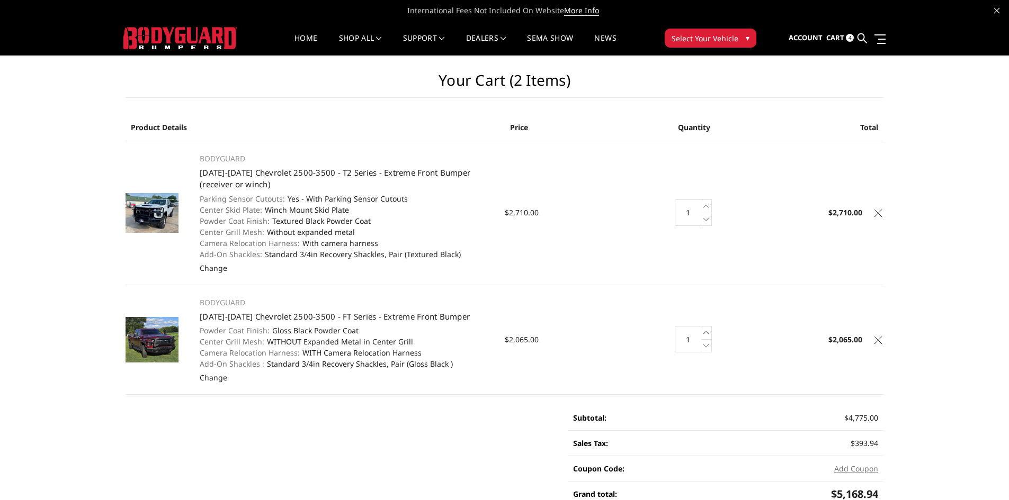
click at [164, 340] on img at bounding box center [151, 340] width 53 height 46
click at [255, 315] on link "[DATE]-[DATE] Chevrolet 2500-3500 - FT Series - Extreme Front Bumper" at bounding box center [335, 316] width 270 height 11
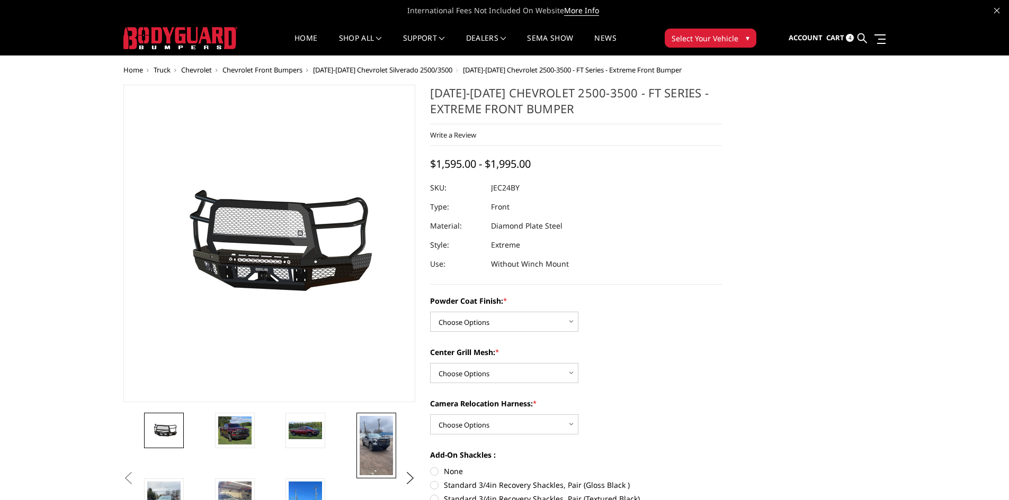
click at [384, 443] on img at bounding box center [376, 445] width 33 height 59
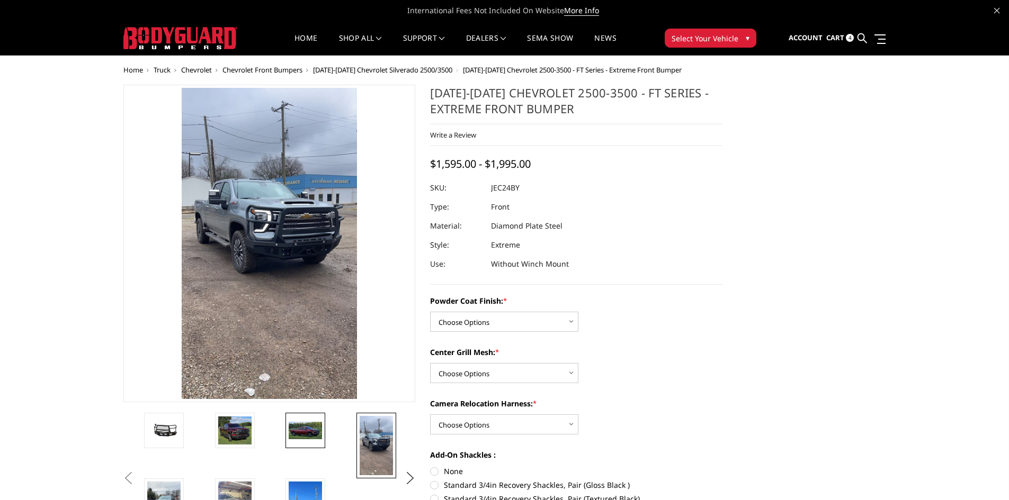
click at [299, 422] on img at bounding box center [305, 431] width 33 height 18
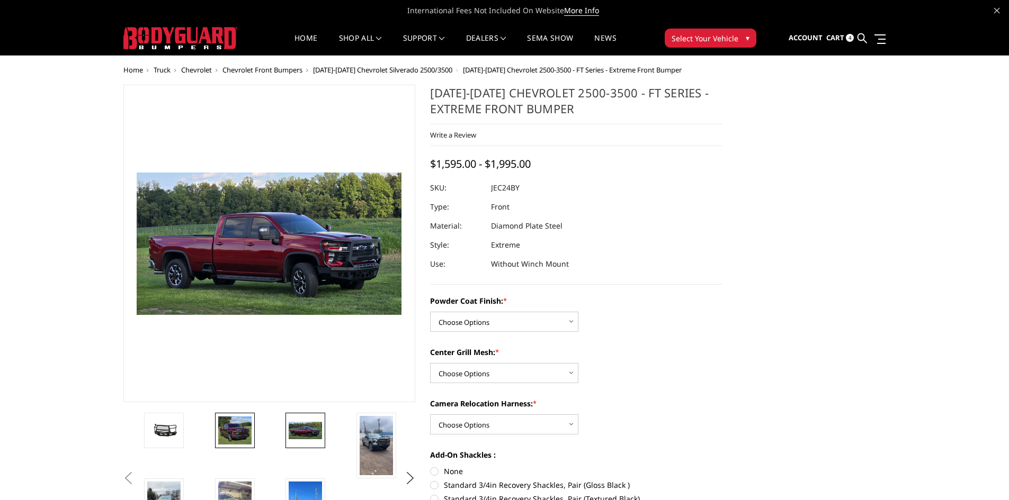
click at [239, 433] on img at bounding box center [234, 431] width 33 height 29
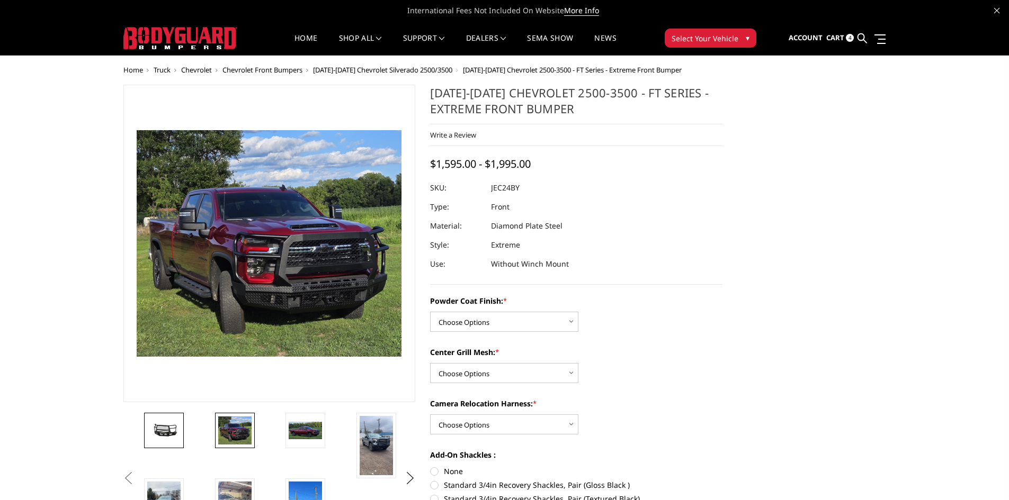
click at [174, 431] on img at bounding box center [163, 430] width 33 height 15
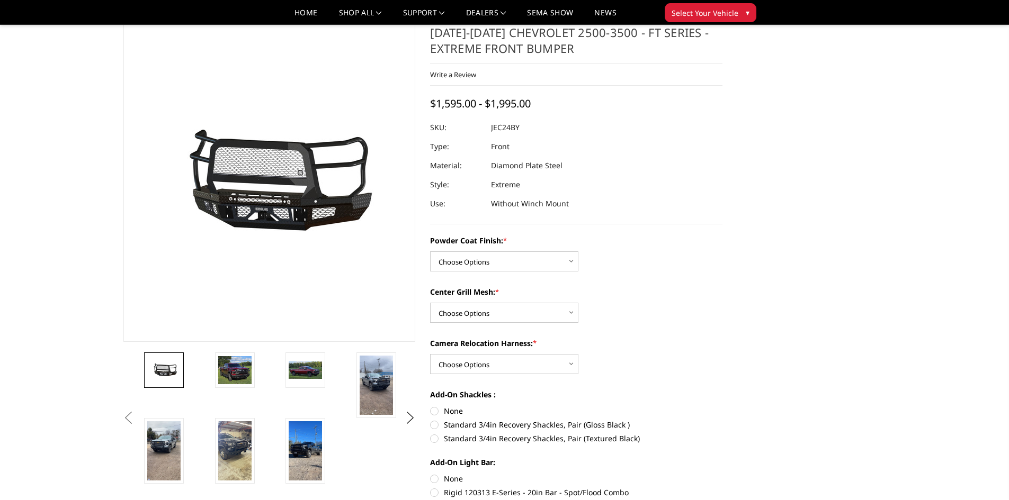
scroll to position [53, 0]
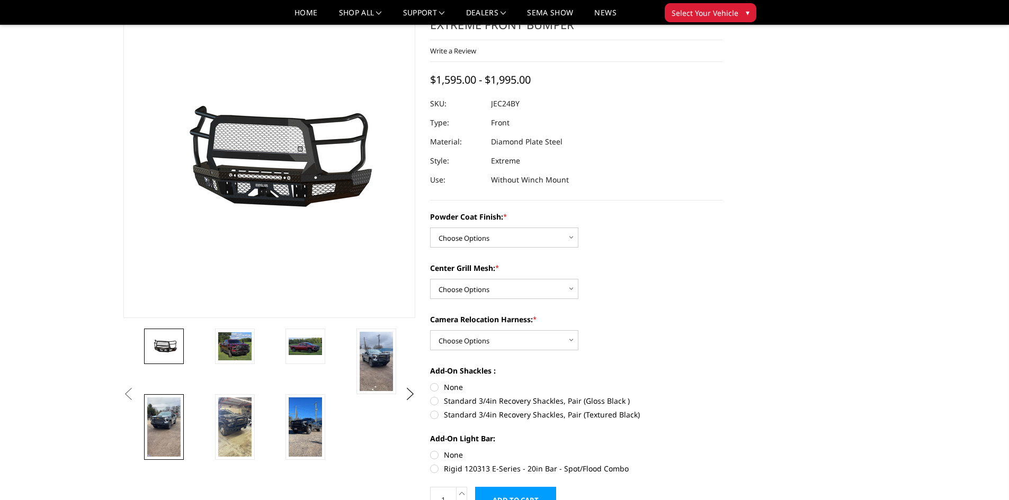
click at [165, 431] on img at bounding box center [163, 427] width 33 height 59
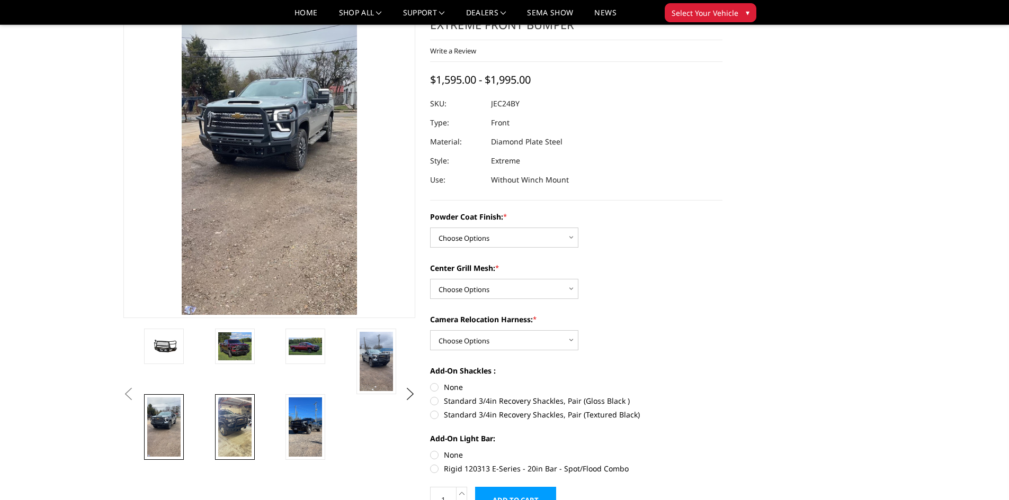
click at [223, 429] on img at bounding box center [234, 427] width 33 height 59
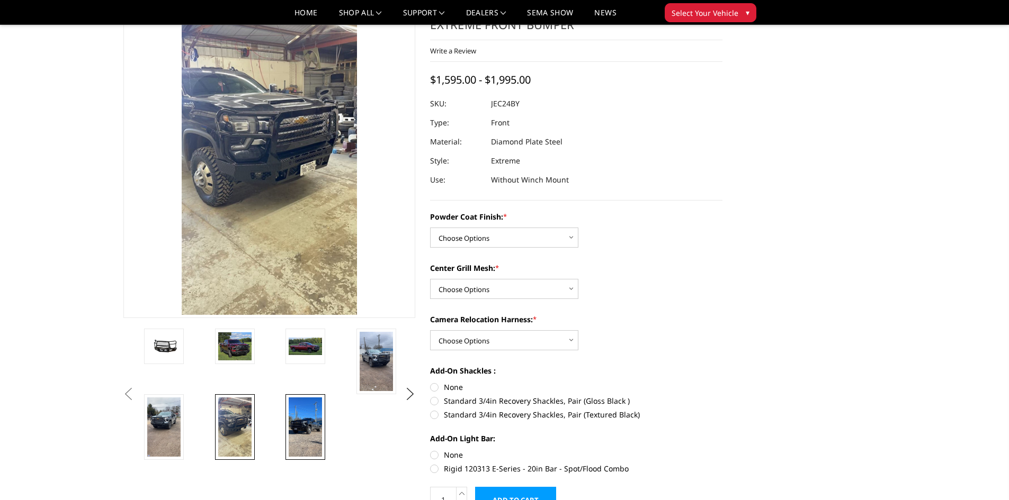
click at [302, 435] on img at bounding box center [305, 427] width 33 height 59
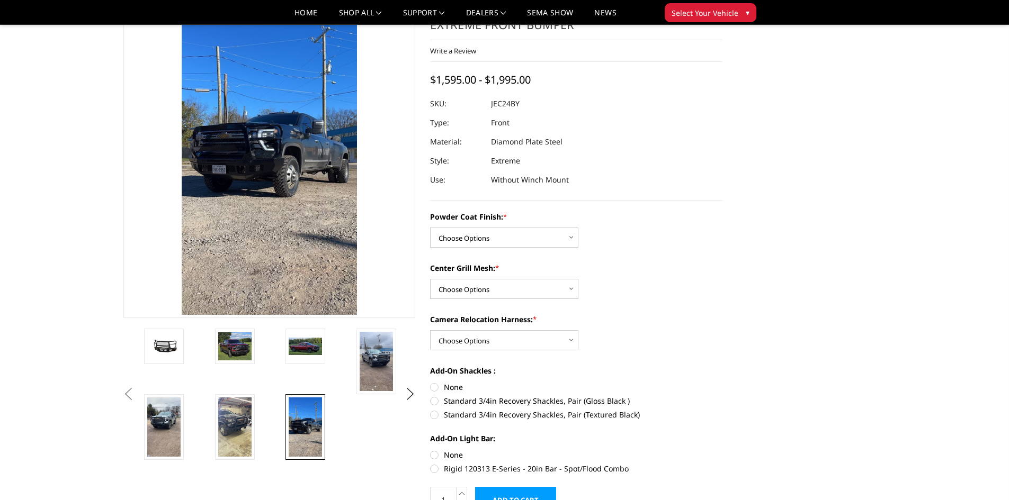
click at [212, 428] on li at bounding box center [247, 428] width 70 height 66
click at [227, 426] on img at bounding box center [234, 427] width 33 height 59
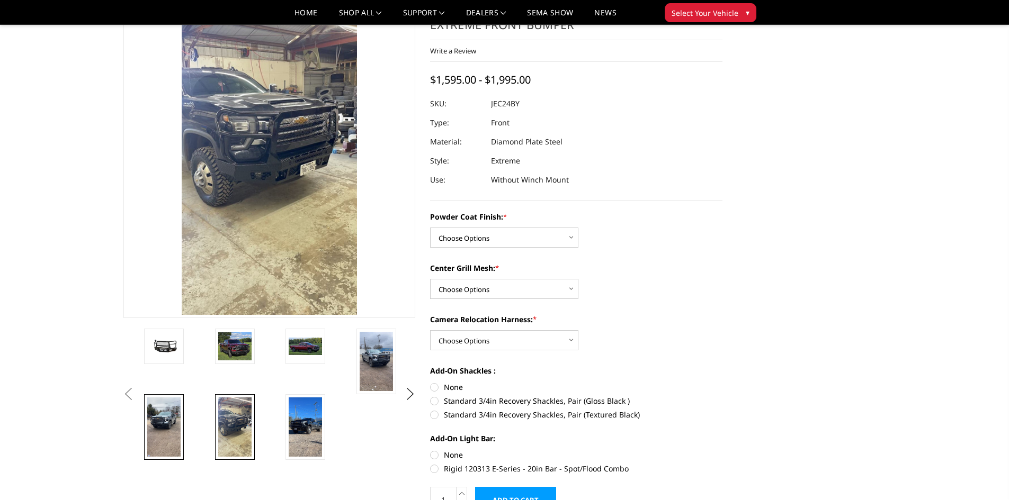
click at [166, 423] on img at bounding box center [163, 427] width 33 height 59
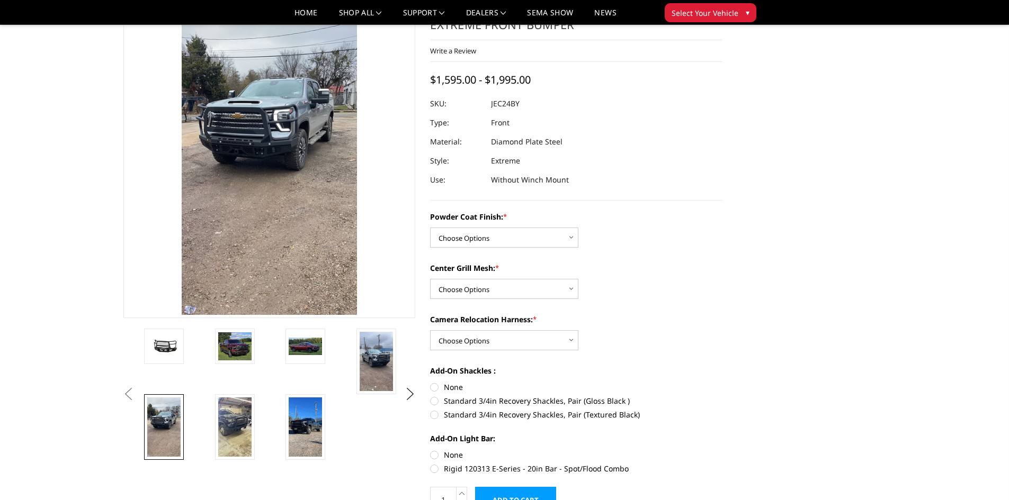
scroll to position [0, 0]
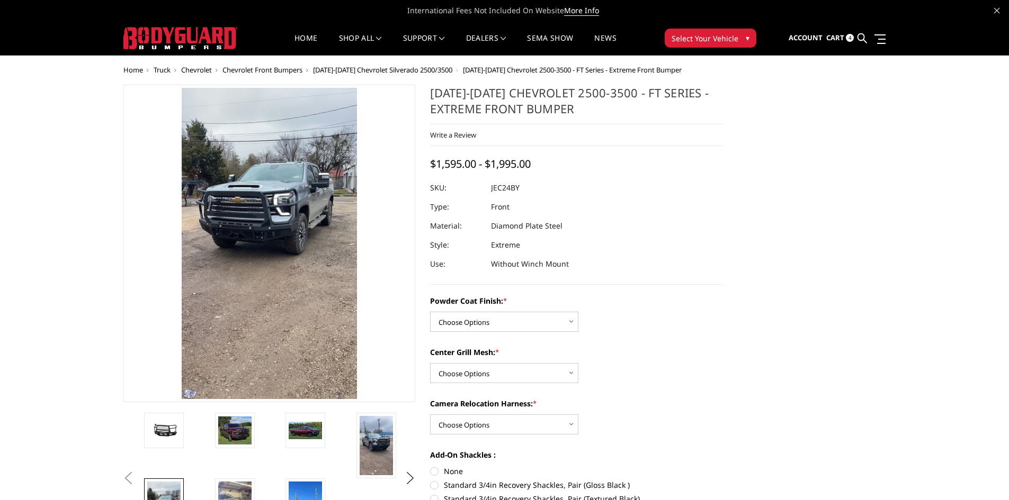
click at [835, 38] on span "Cart" at bounding box center [835, 38] width 18 height 10
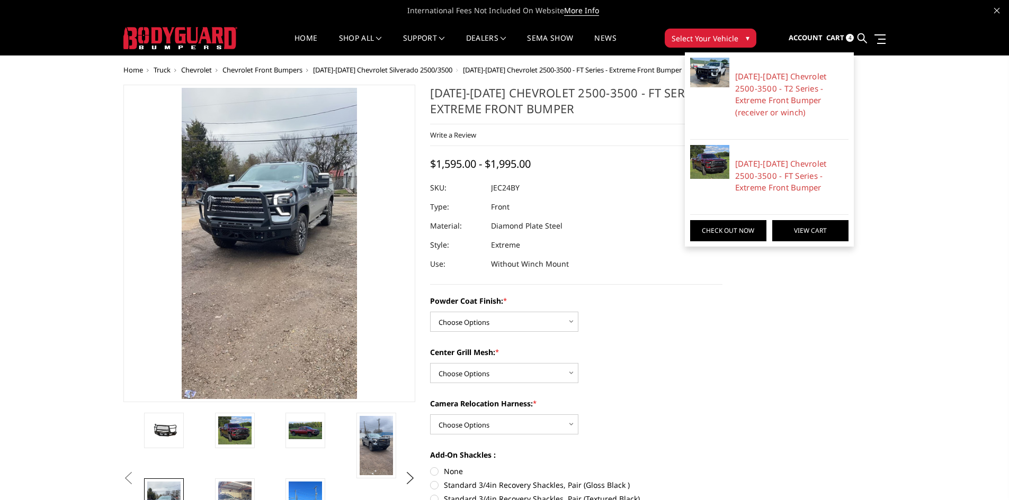
click at [835, 233] on link "View Cart" at bounding box center [810, 230] width 76 height 21
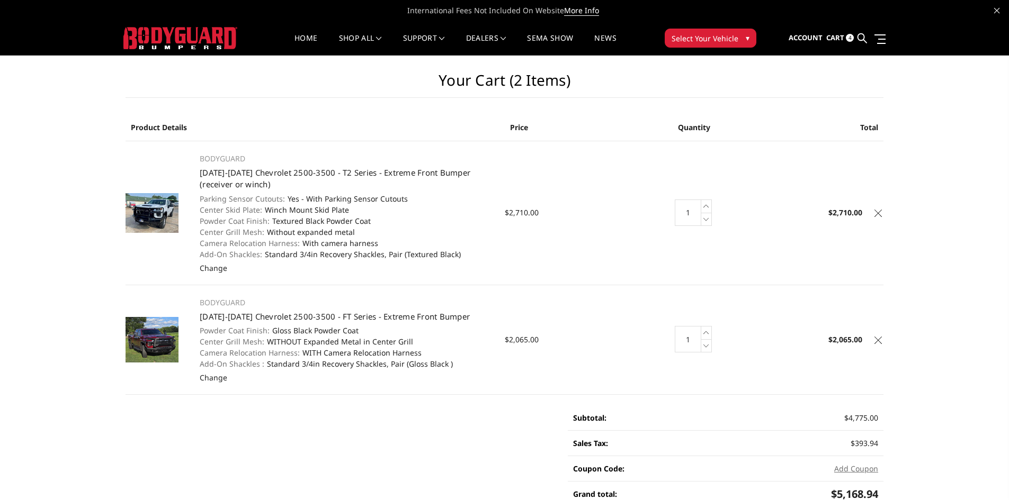
click at [876, 211] on icon at bounding box center [877, 213] width 7 height 7
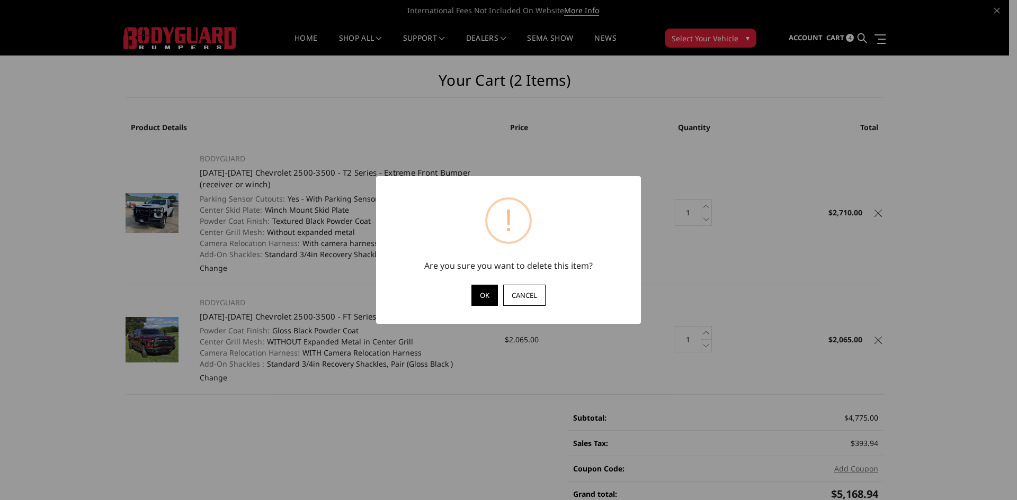
click at [481, 294] on button "OK" at bounding box center [484, 295] width 26 height 21
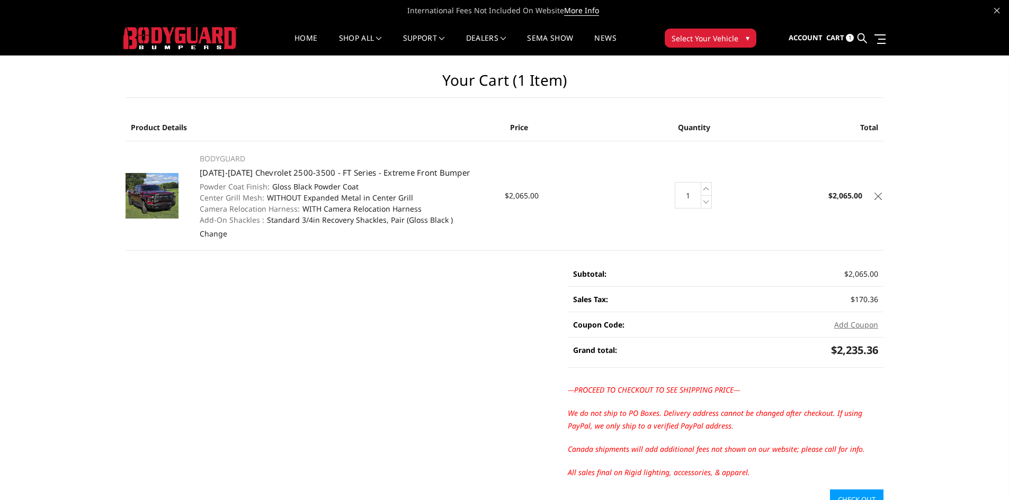
drag, startPoint x: 83, startPoint y: 77, endPoint x: 921, endPoint y: 480, distance: 930.1
click at [921, 480] on div "Your Cart (1 item) Product Details Price Quantity Total BODYGUARD 2024-2025 Che…" at bounding box center [504, 283] width 1009 height 454
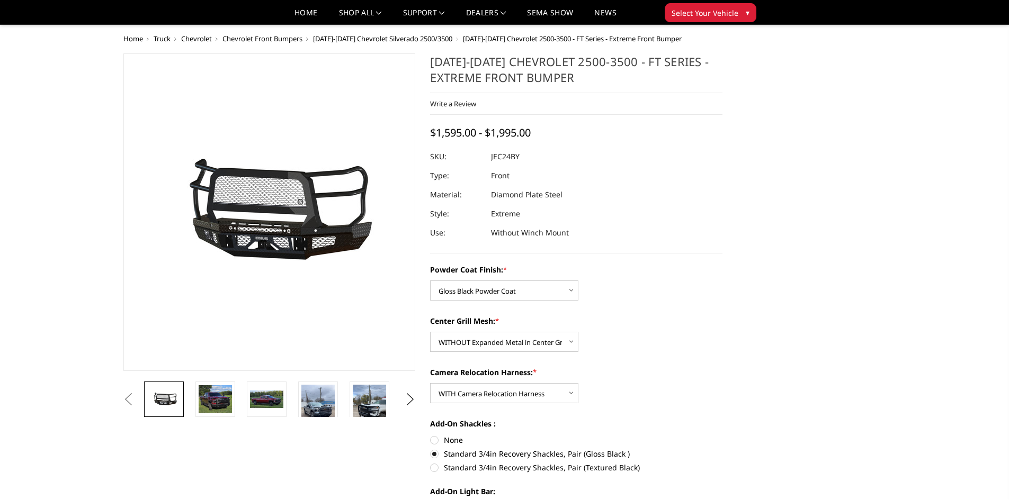
select select "3278"
select select "3281"
select select "3282"
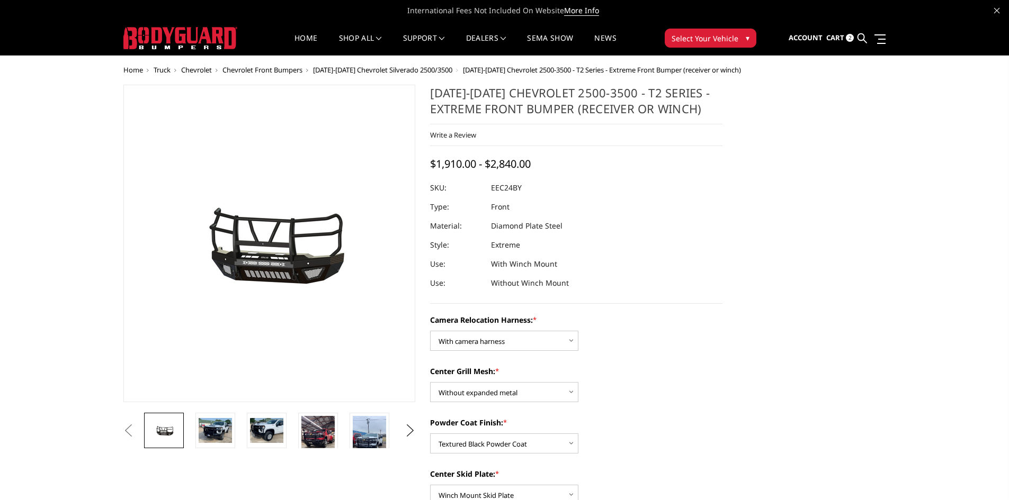
select select "3731"
select select "3730"
select select "3728"
select select "3725"
select select "3722"
